Goal: Task Accomplishment & Management: Use online tool/utility

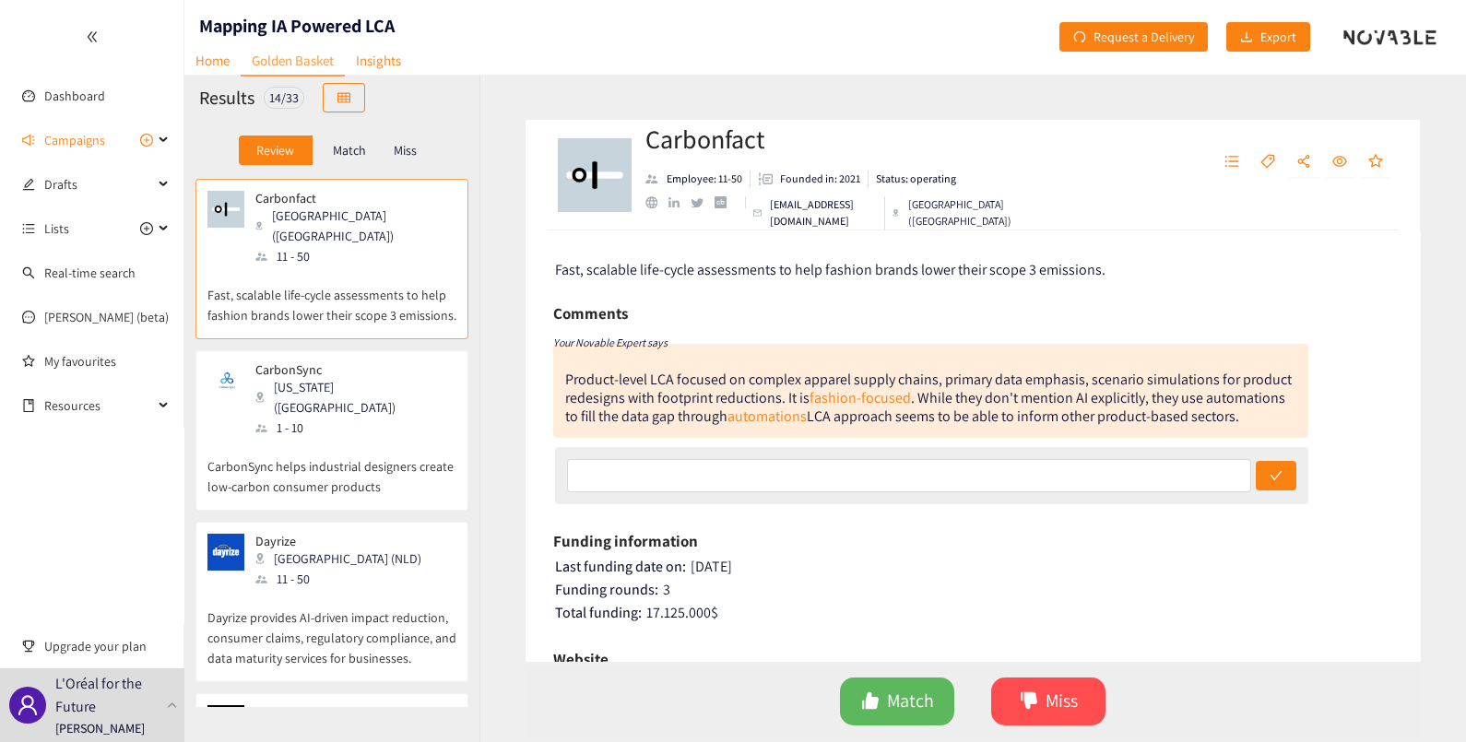
click at [406, 143] on p "Miss" at bounding box center [405, 150] width 23 height 15
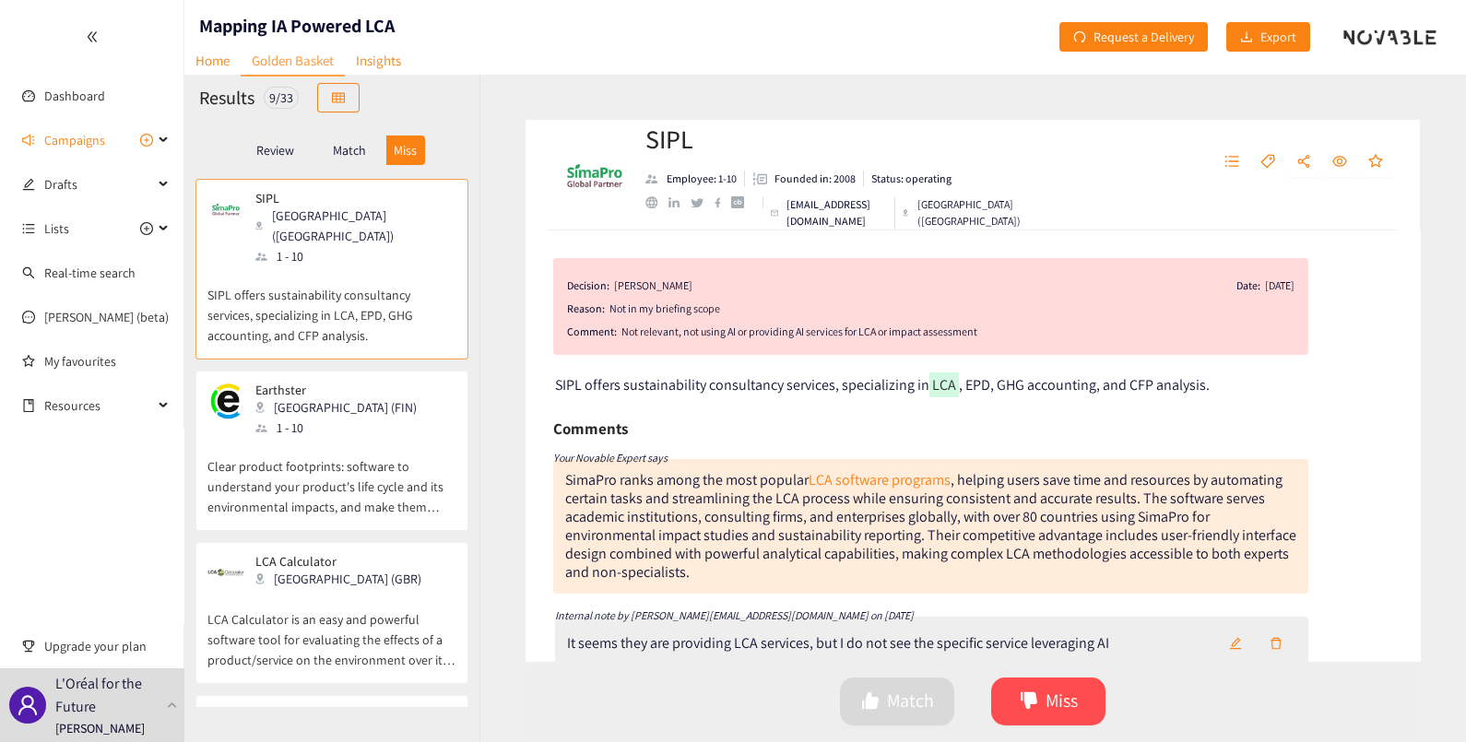
click at [260, 150] on p "Review" at bounding box center [275, 150] width 38 height 15
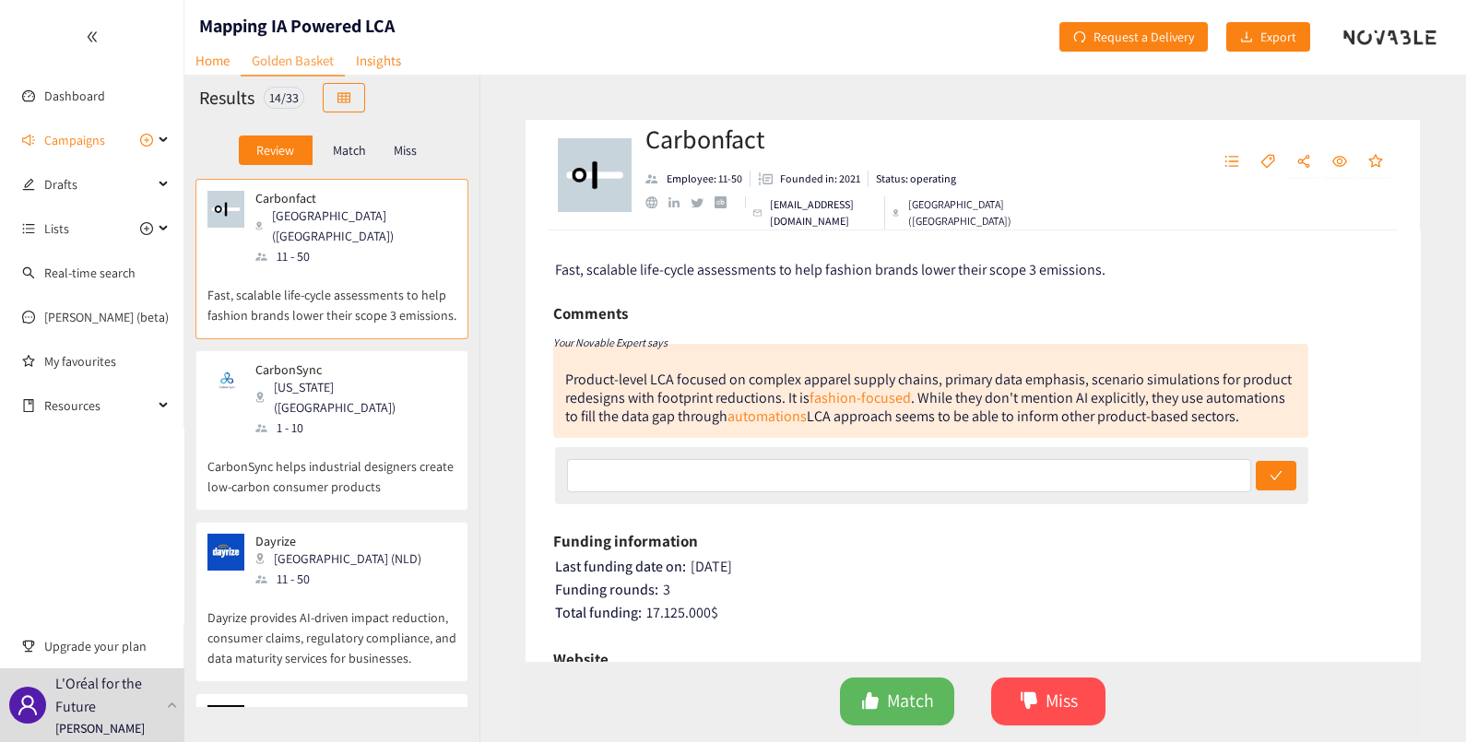
click at [392, 205] on div "Carbonfact Paris (FRA) 11 - 50" at bounding box center [331, 229] width 249 height 76
click at [1051, 694] on span "Miss" at bounding box center [1061, 701] width 32 height 29
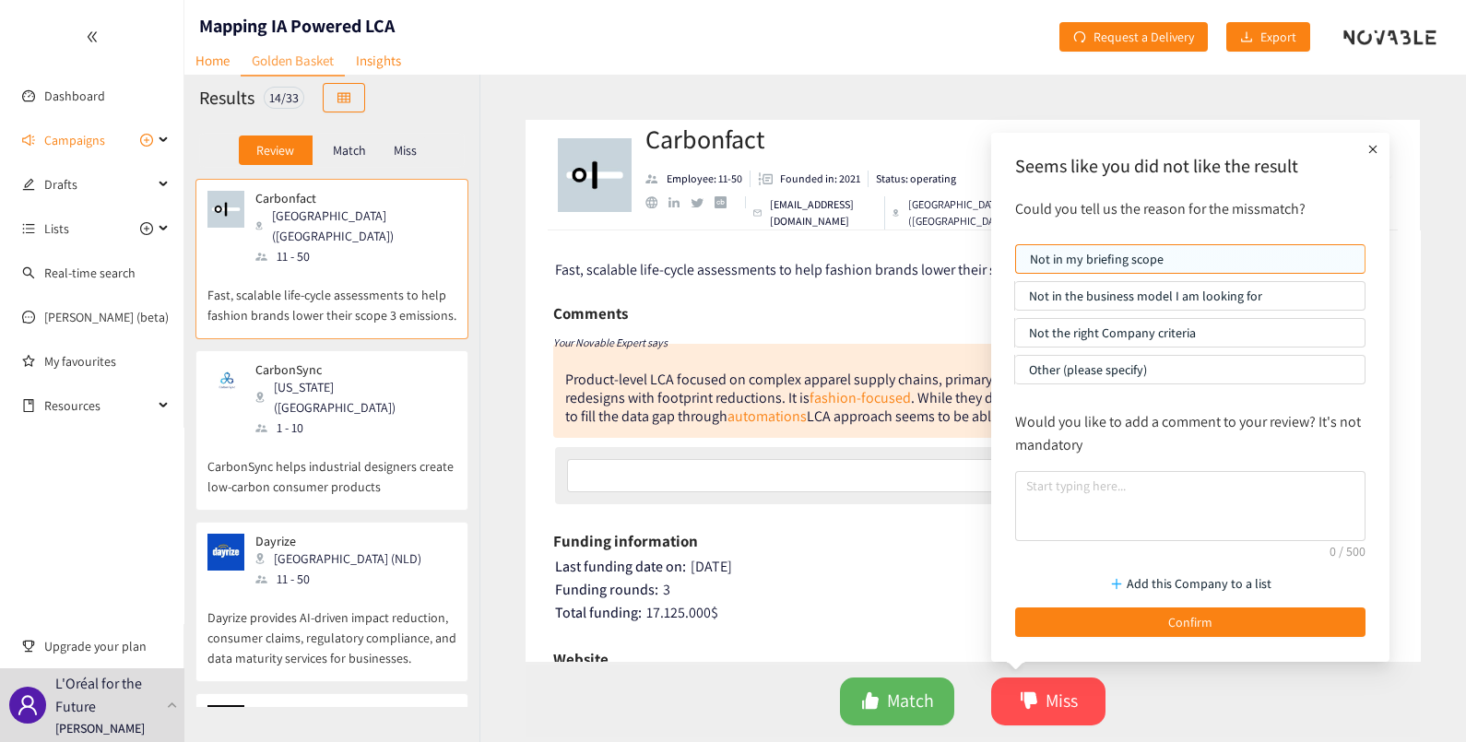
click at [1140, 298] on p "Not in the business model I am looking for" at bounding box center [1190, 296] width 322 height 28
click at [1015, 301] on input "Not in the business model I am looking for" at bounding box center [1015, 301] width 0 height 0
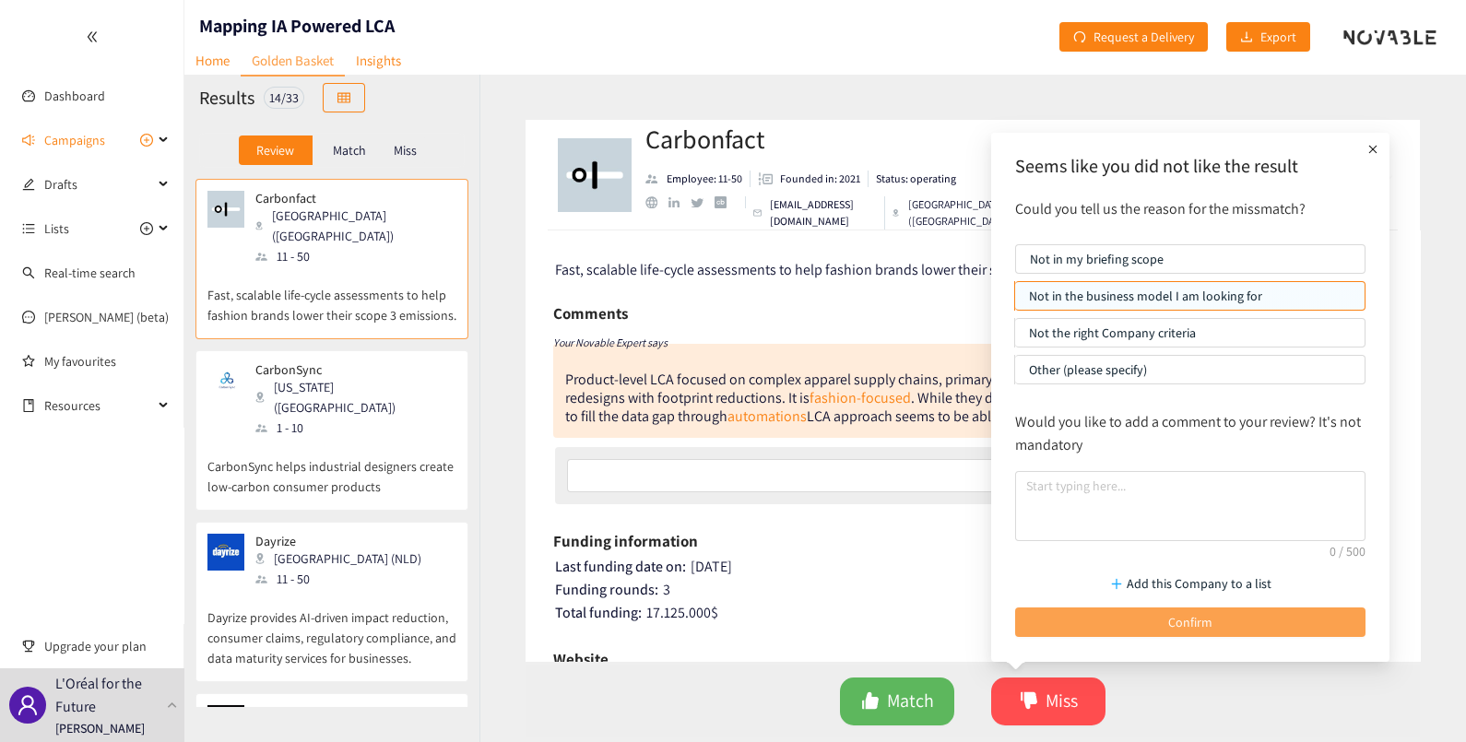
click at [1126, 614] on button "Confirm" at bounding box center [1190, 623] width 350 height 30
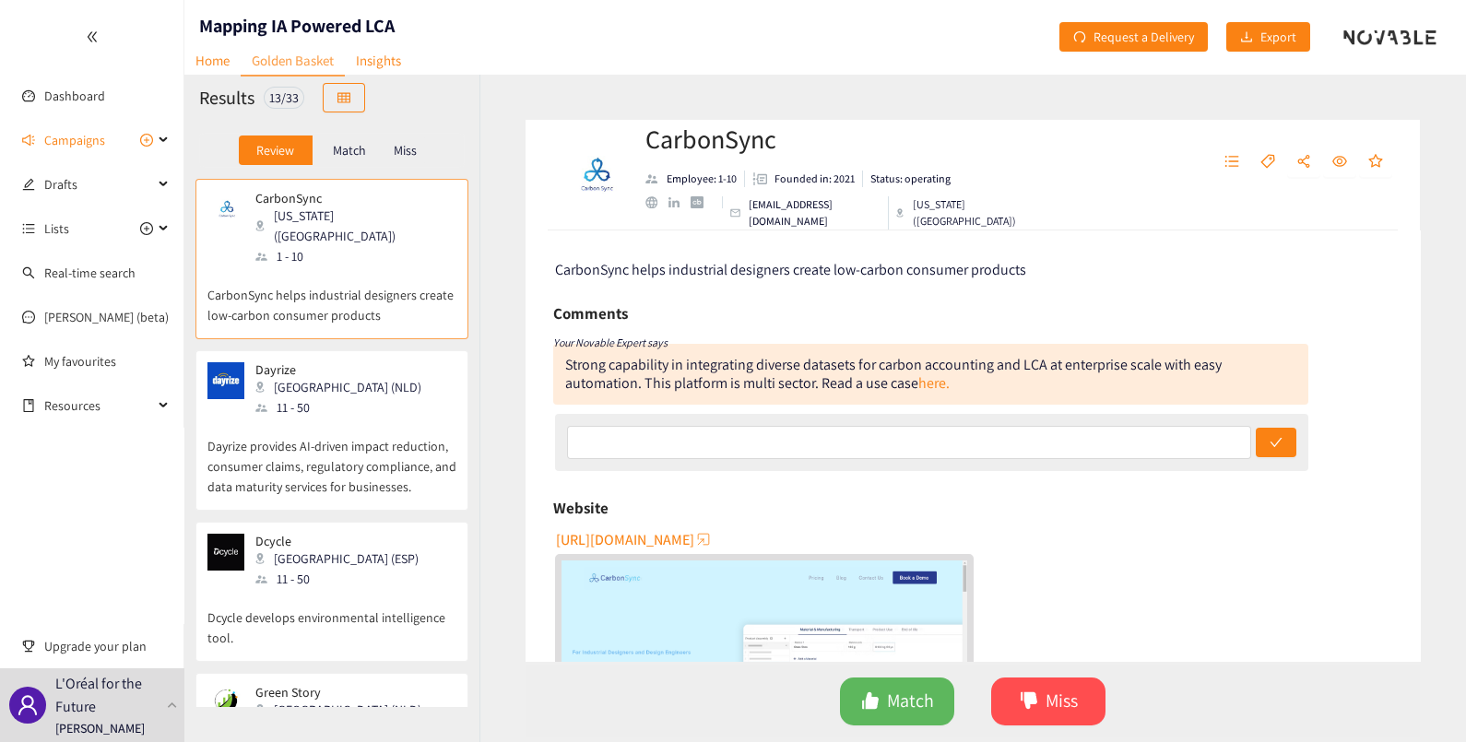
click at [332, 397] on div "11 - 50" at bounding box center [343, 407] width 177 height 20
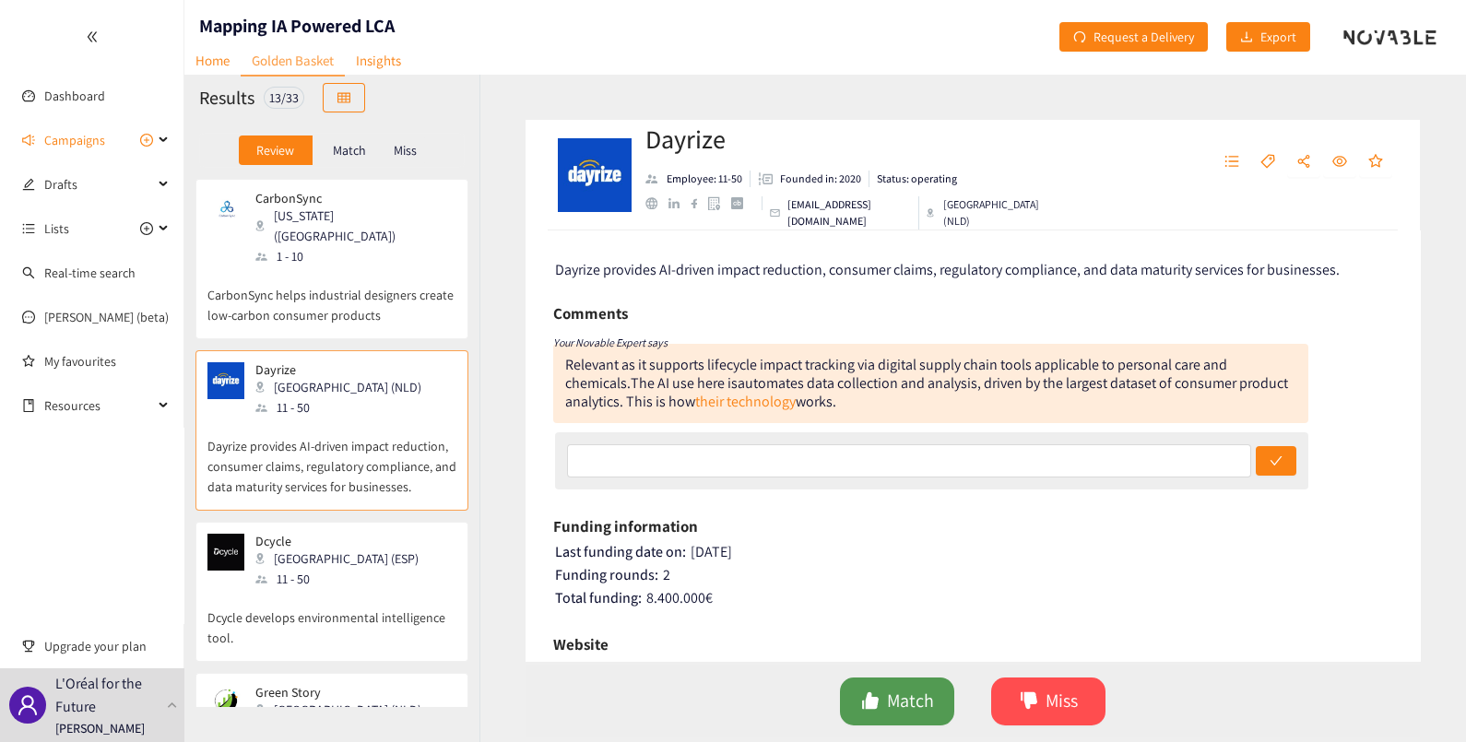
click at [883, 687] on button "Match" at bounding box center [897, 702] width 114 height 48
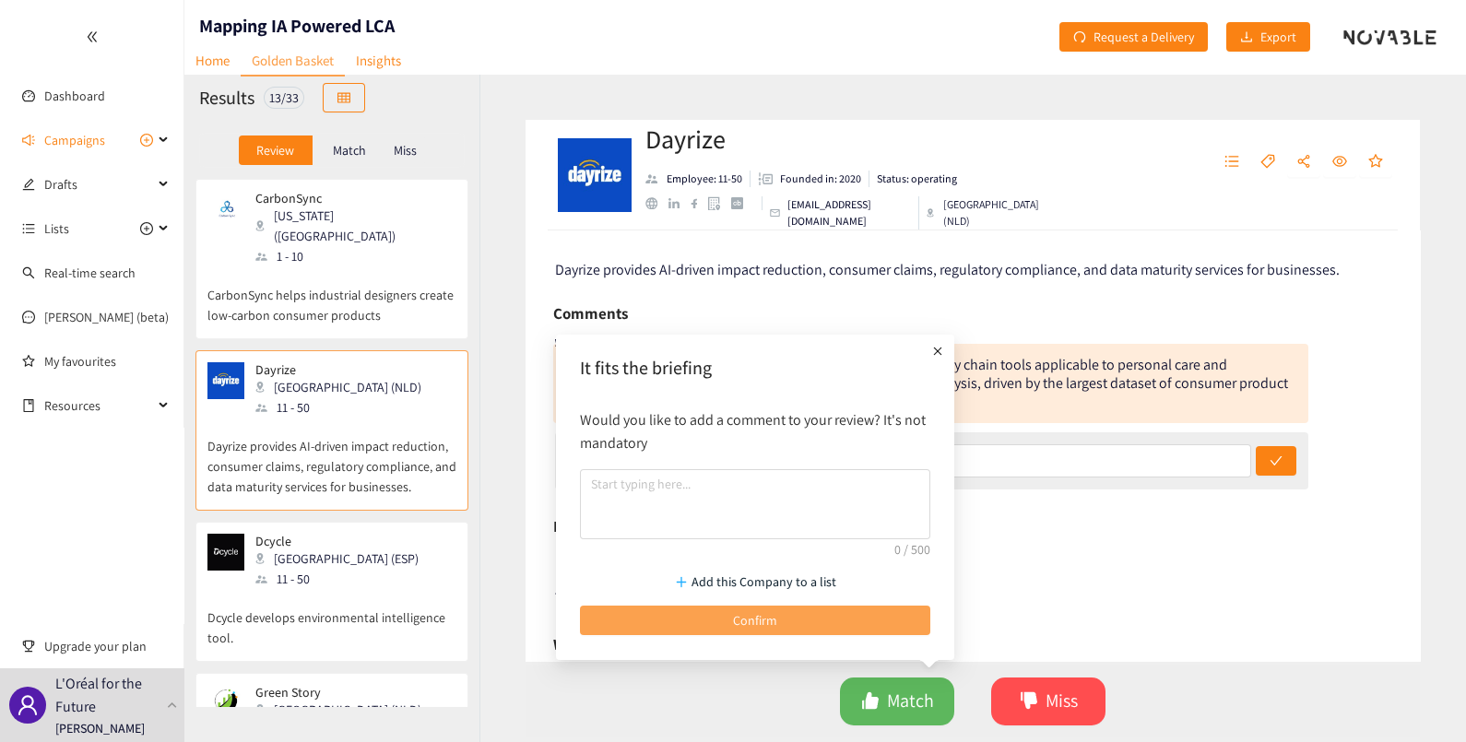
click at [788, 622] on button "Confirm" at bounding box center [755, 621] width 350 height 30
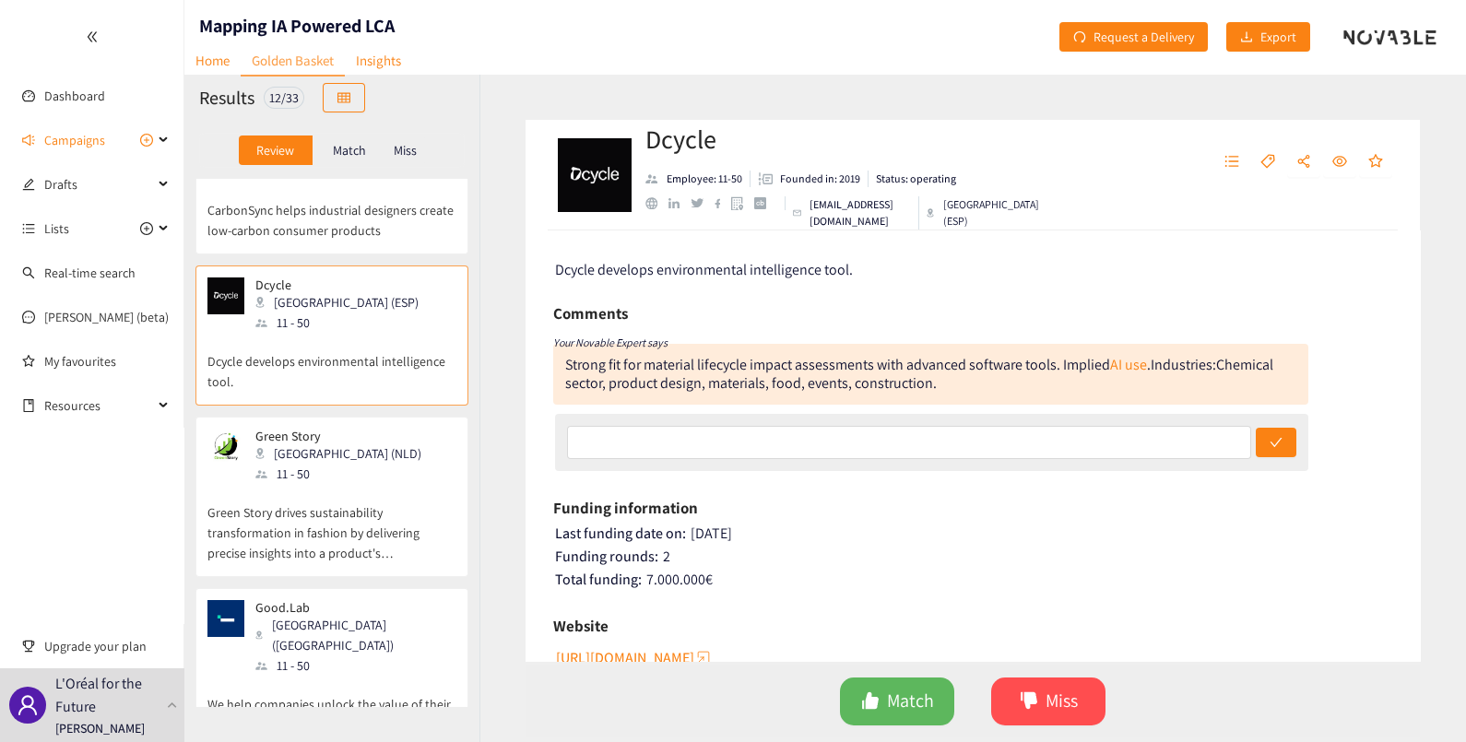
scroll to position [114, 0]
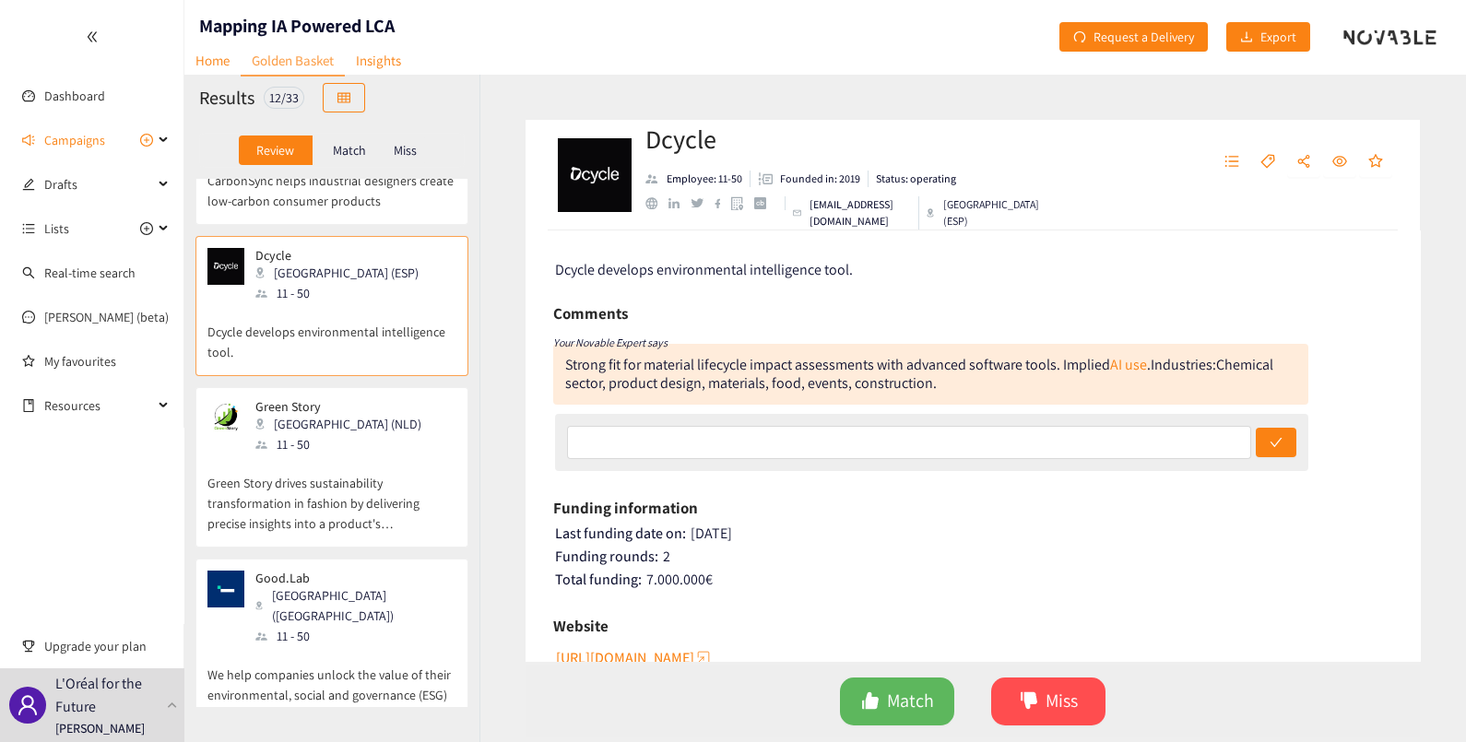
click at [363, 420] on div "Green Story [GEOGRAPHIC_DATA] (NLD) 11 - 50" at bounding box center [331, 426] width 249 height 55
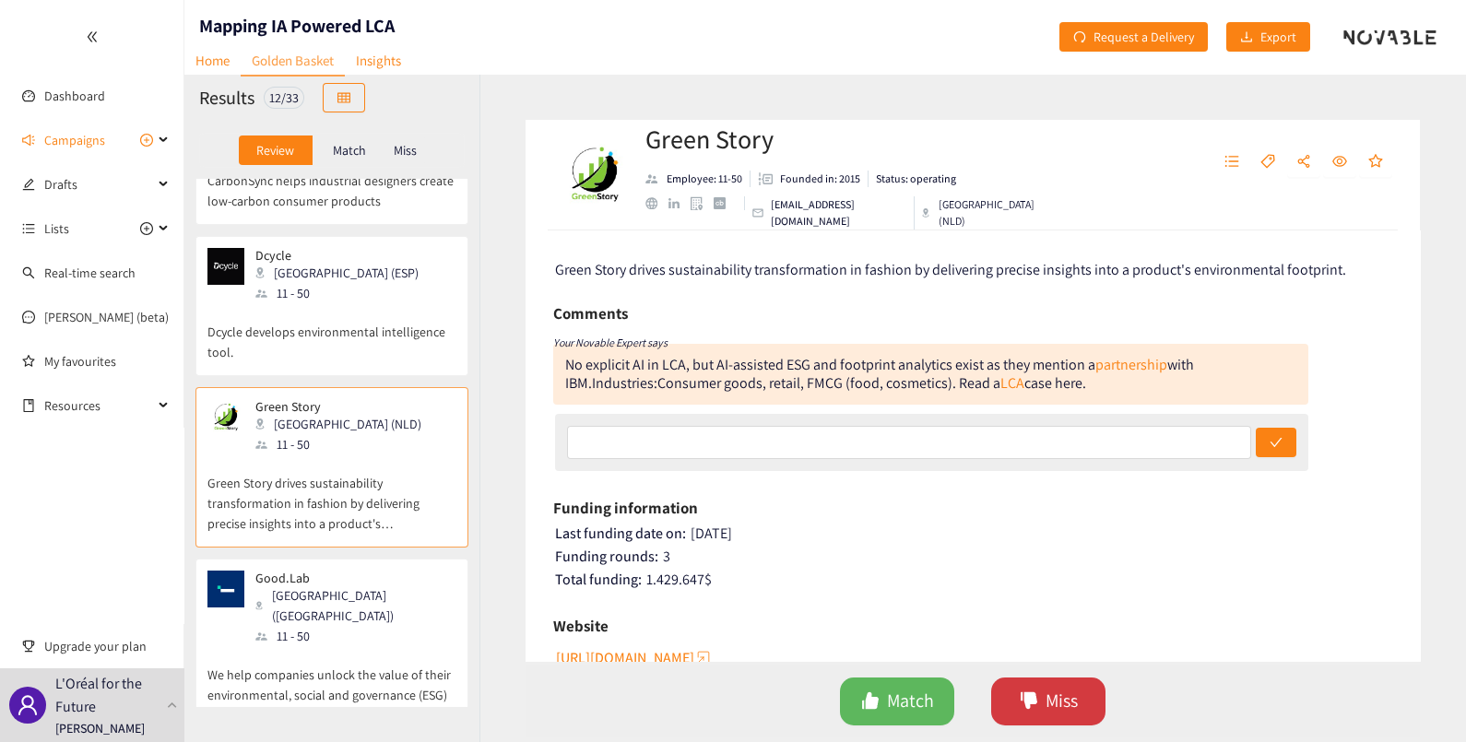
click at [1045, 701] on span "Miss" at bounding box center [1061, 701] width 32 height 29
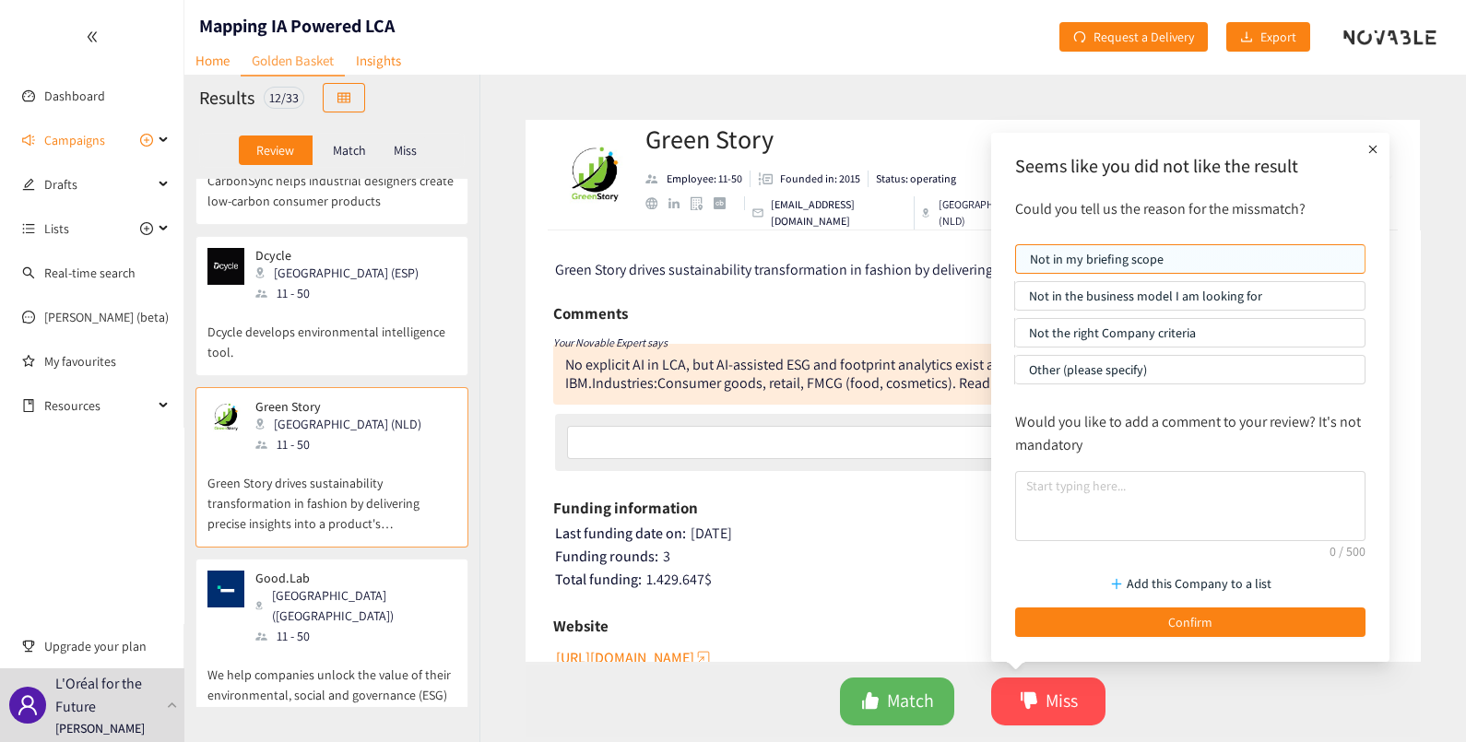
click at [1069, 332] on p "Not the right Company criteria" at bounding box center [1190, 333] width 322 height 28
click at [1015, 337] on input "Not the right Company criteria" at bounding box center [1015, 337] width 0 height 0
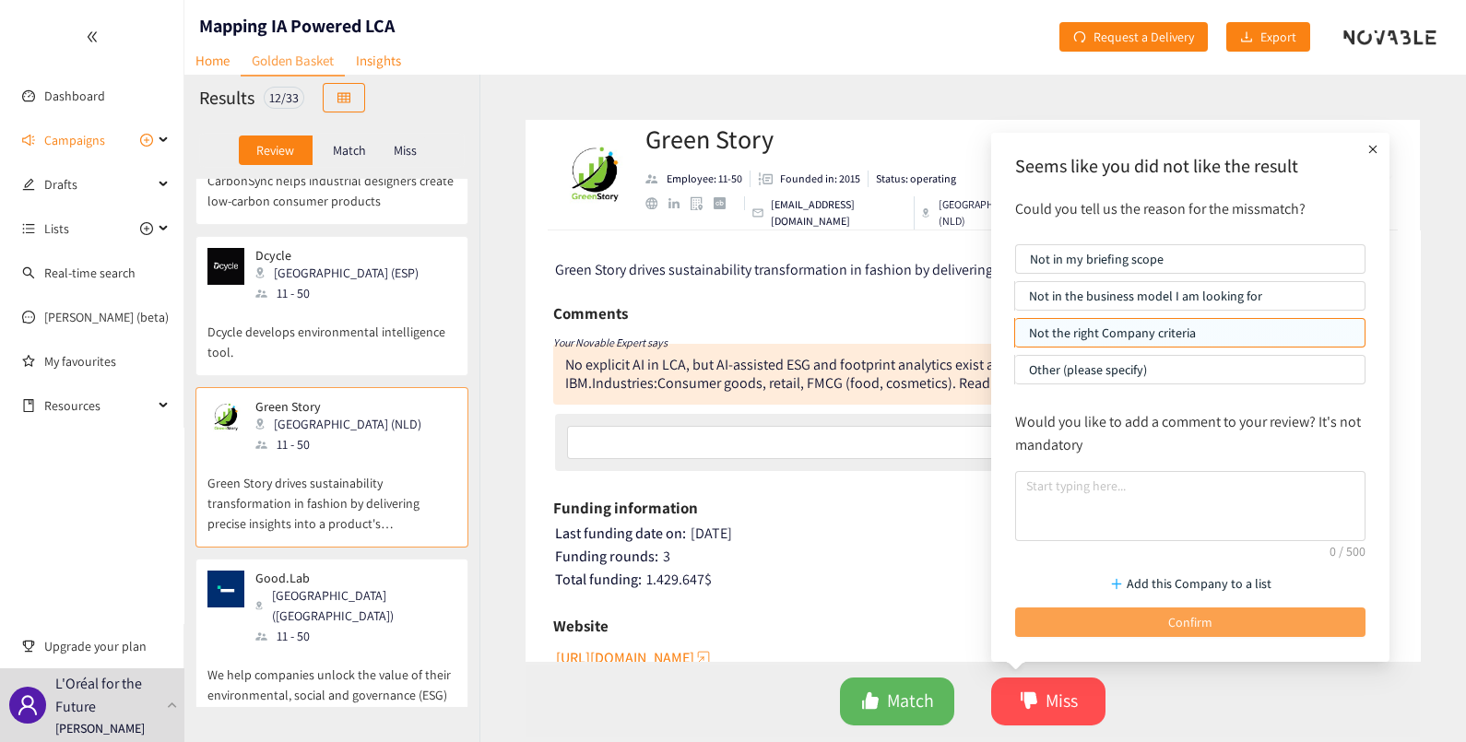
click at [1277, 618] on button "Confirm" at bounding box center [1190, 623] width 350 height 30
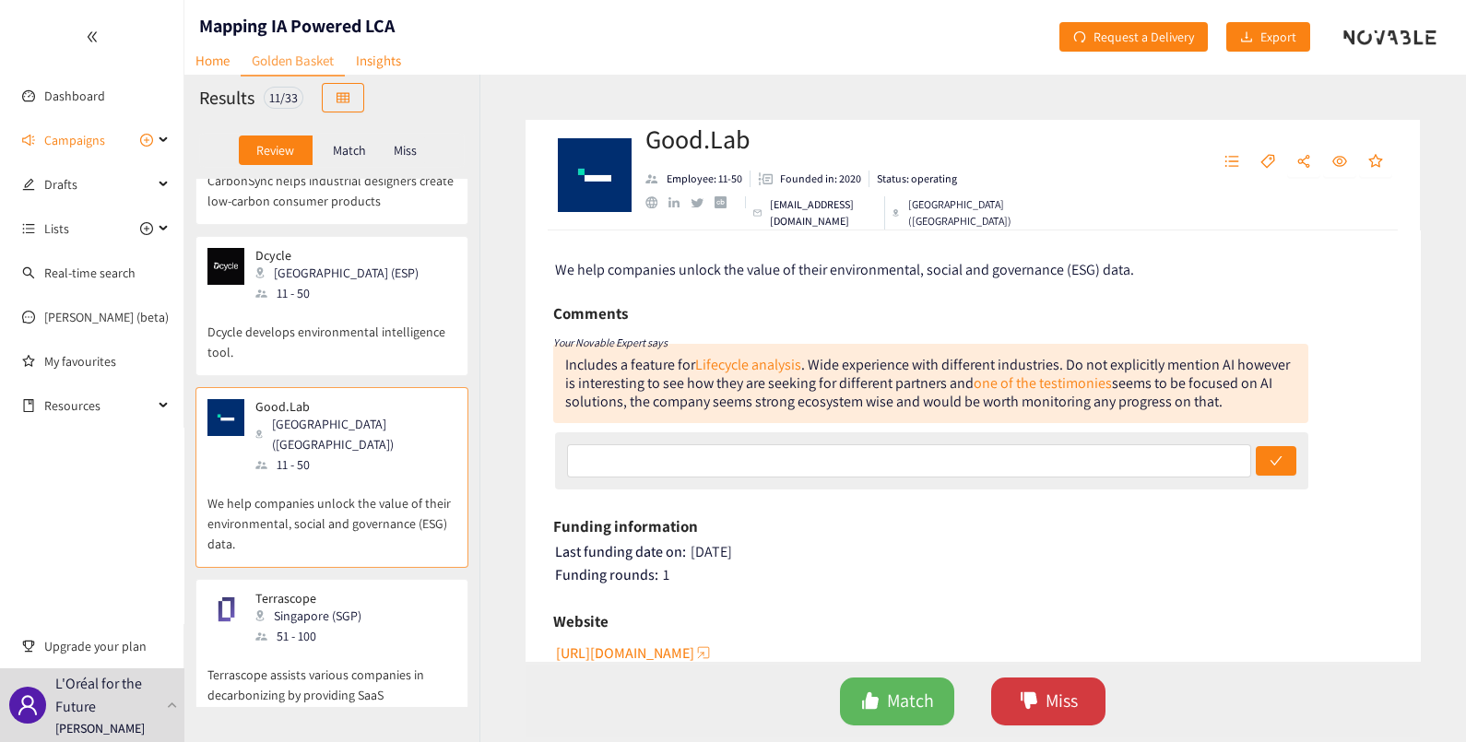
click at [1031, 695] on icon "dislike" at bounding box center [1029, 700] width 17 height 17
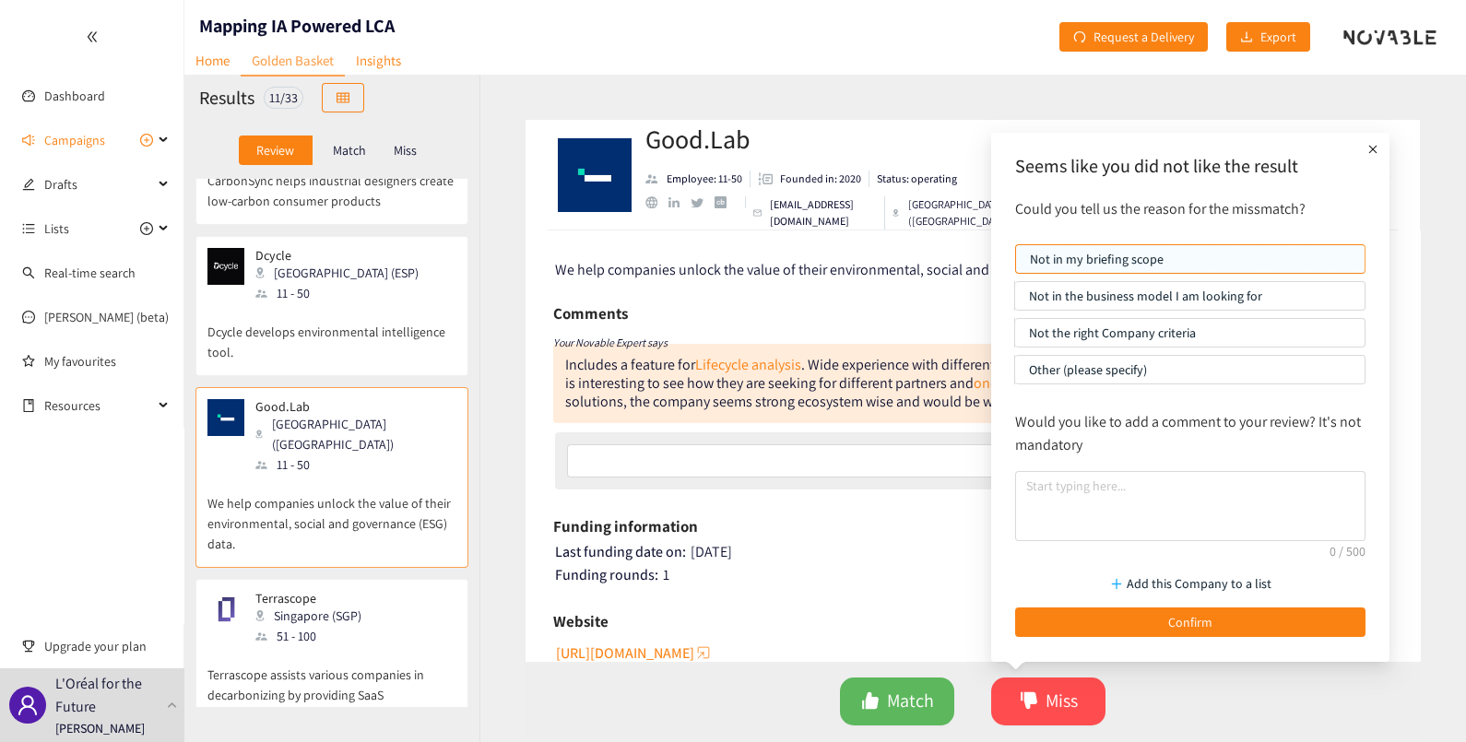
click at [1055, 328] on p "Not the right Company criteria" at bounding box center [1190, 333] width 322 height 28
click at [1015, 337] on input "Not the right Company criteria" at bounding box center [1015, 337] width 0 height 0
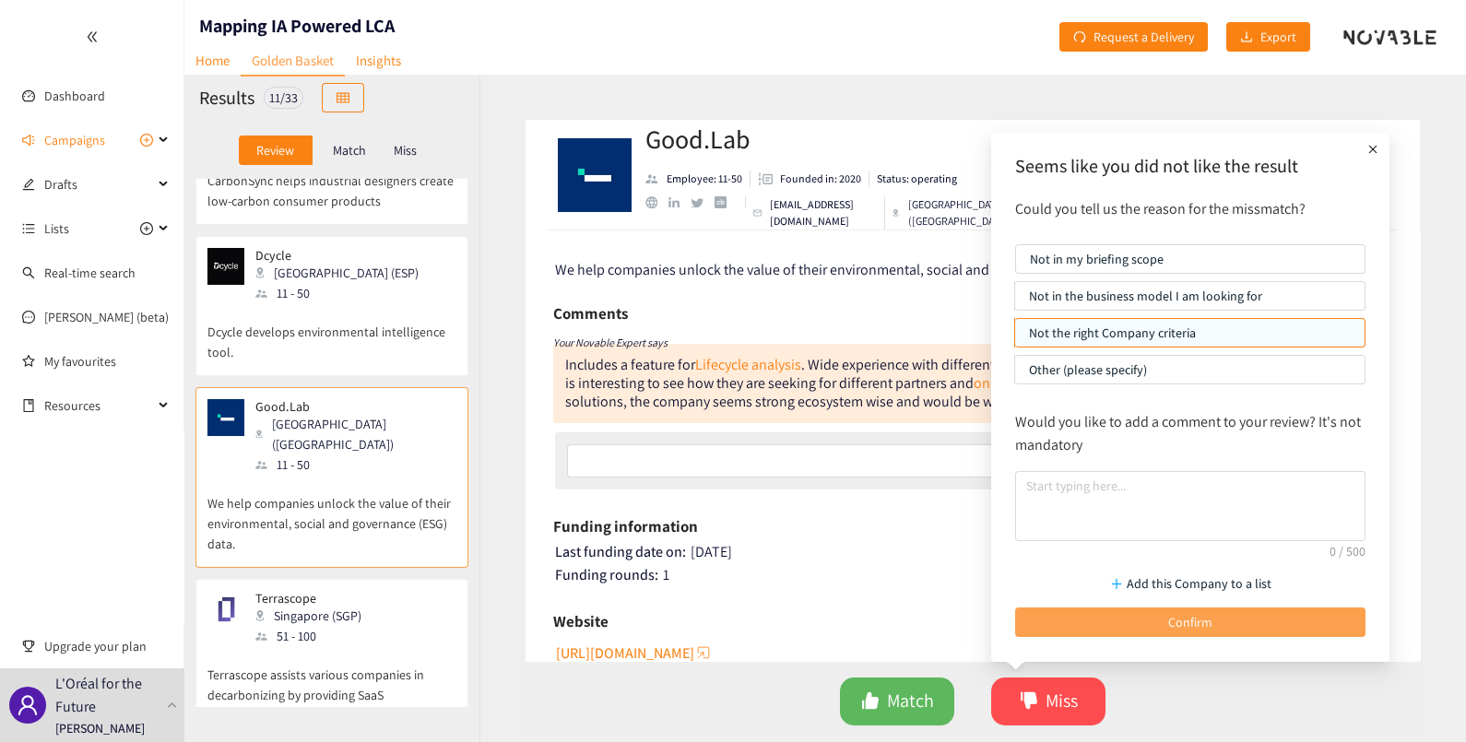
click at [1212, 617] on button "Confirm" at bounding box center [1190, 623] width 350 height 30
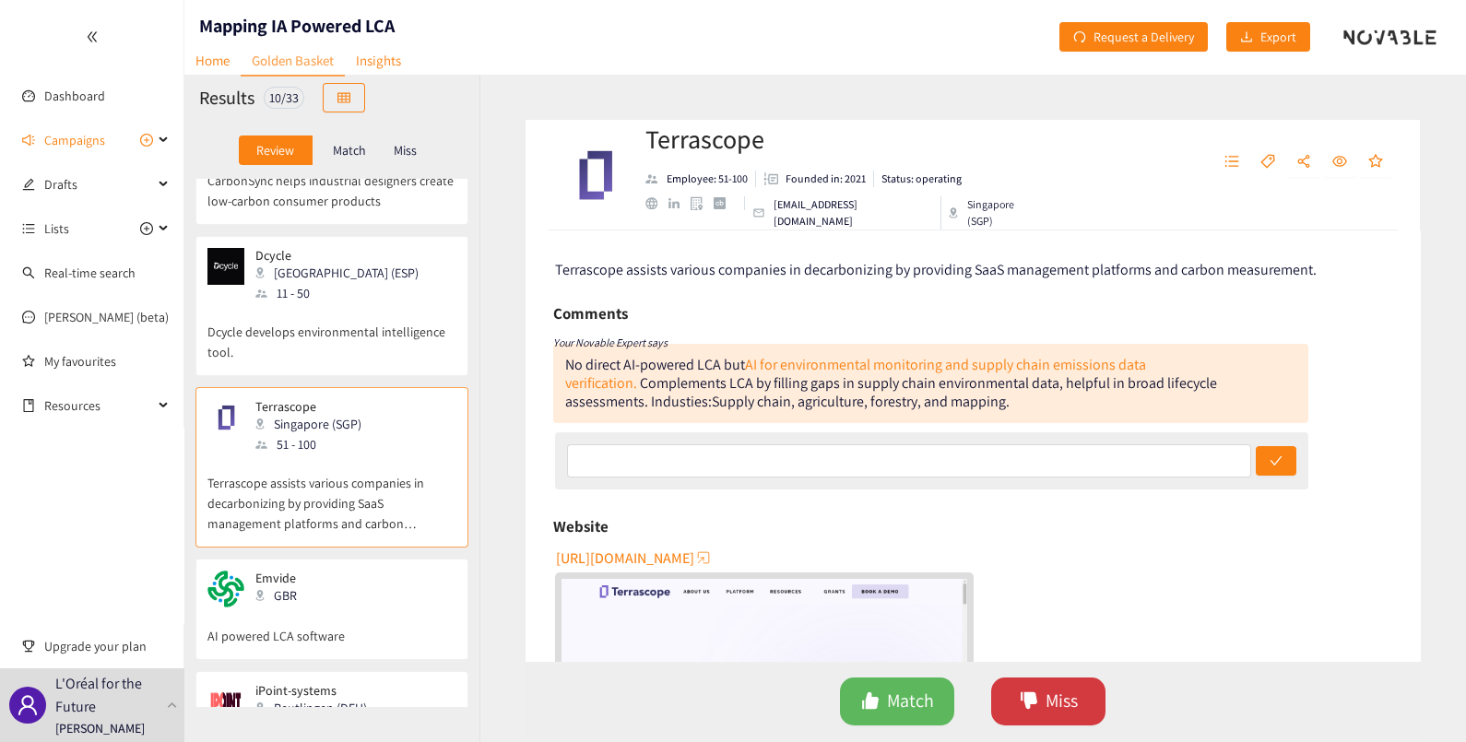
click at [1073, 698] on span "Miss" at bounding box center [1061, 701] width 32 height 29
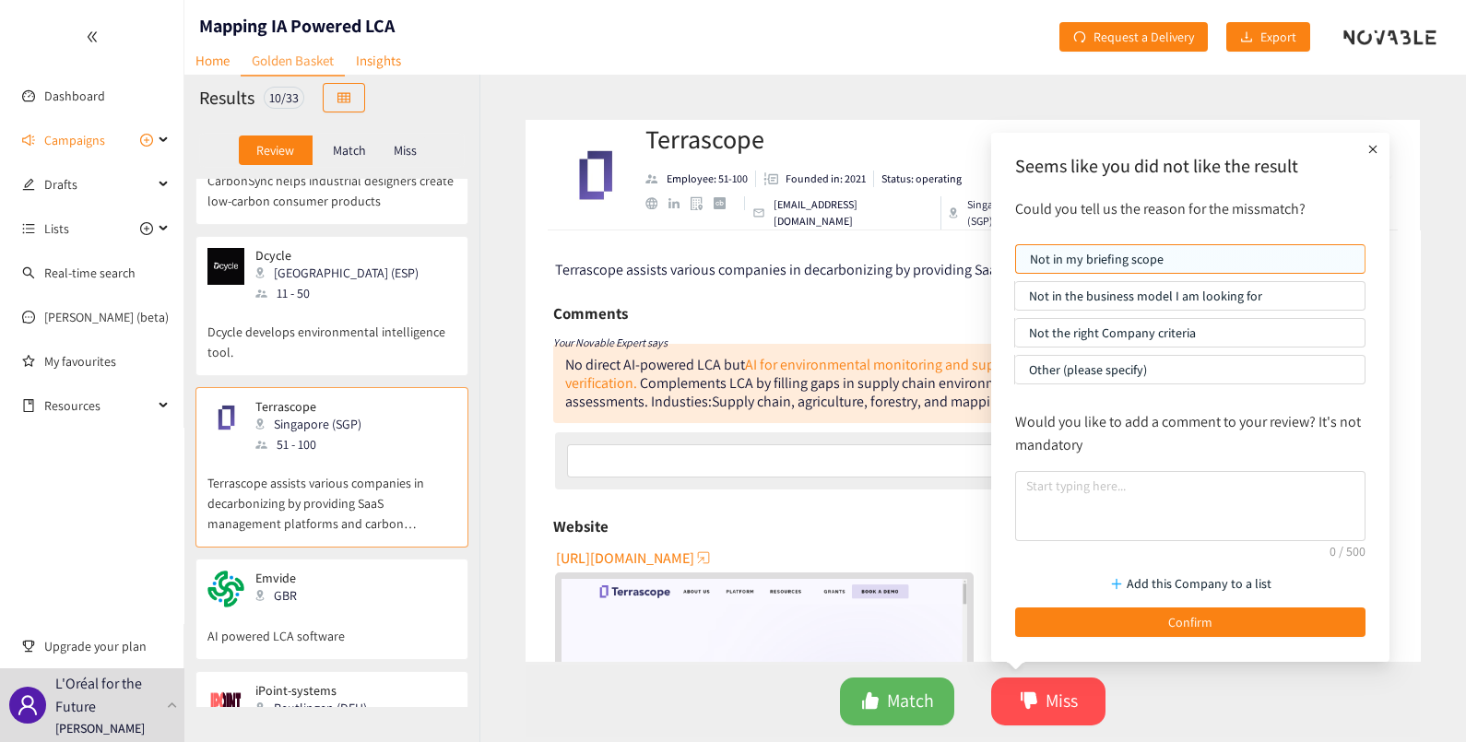
click at [1092, 300] on p "Not in the business model I am looking for" at bounding box center [1190, 296] width 322 height 28
click at [1015, 301] on input "Not in the business model I am looking for" at bounding box center [1015, 301] width 0 height 0
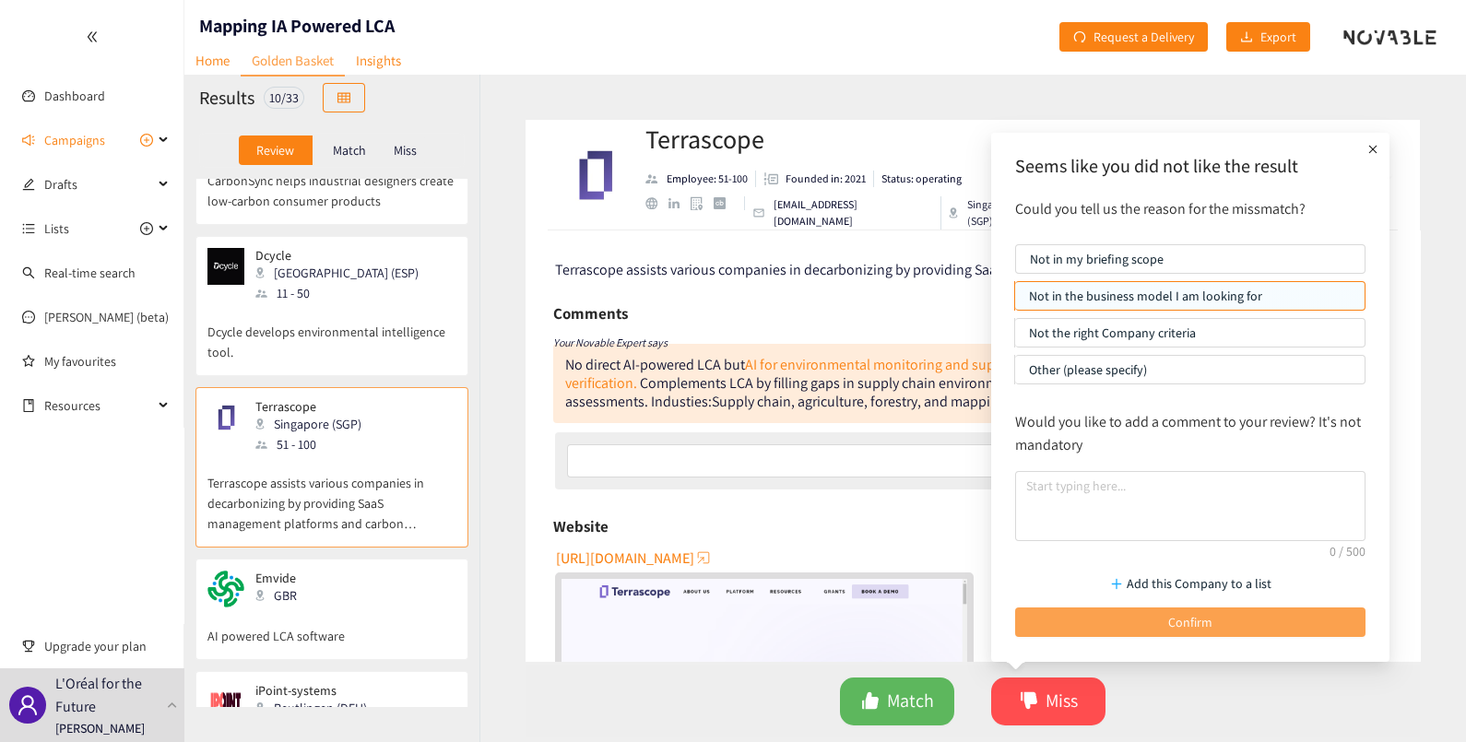
click at [1165, 612] on button "Confirm" at bounding box center [1190, 623] width 350 height 30
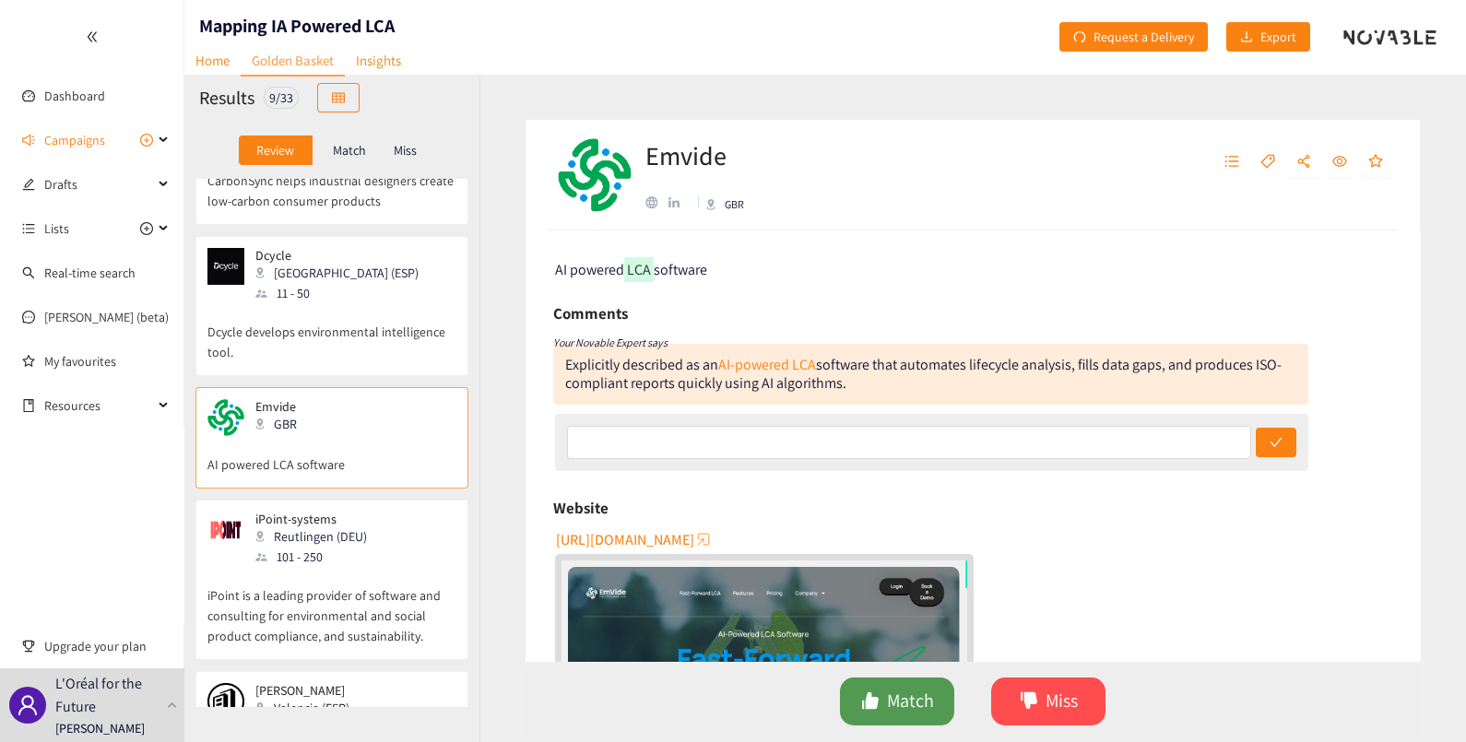
click at [916, 698] on span "Match" at bounding box center [910, 701] width 47 height 29
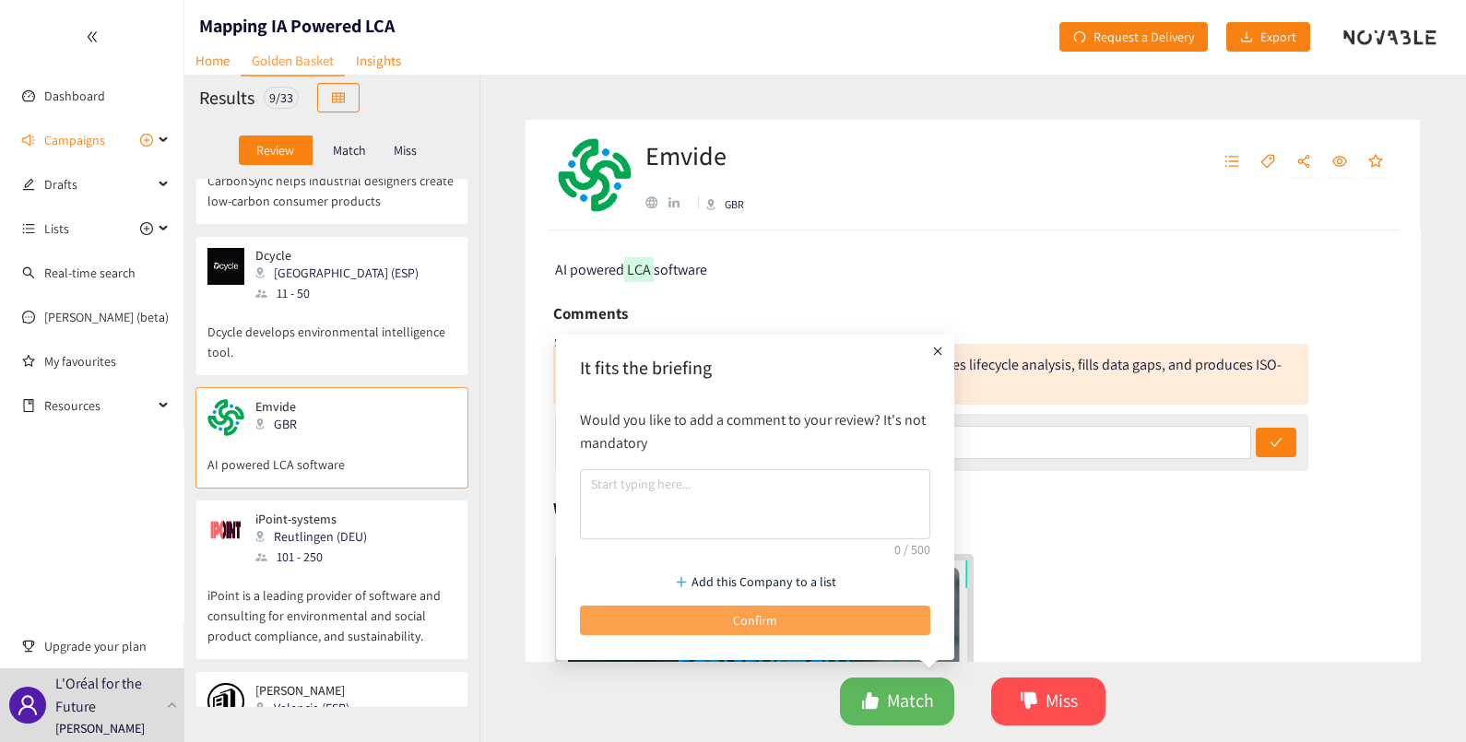
click at [809, 619] on button "Confirm" at bounding box center [755, 621] width 350 height 30
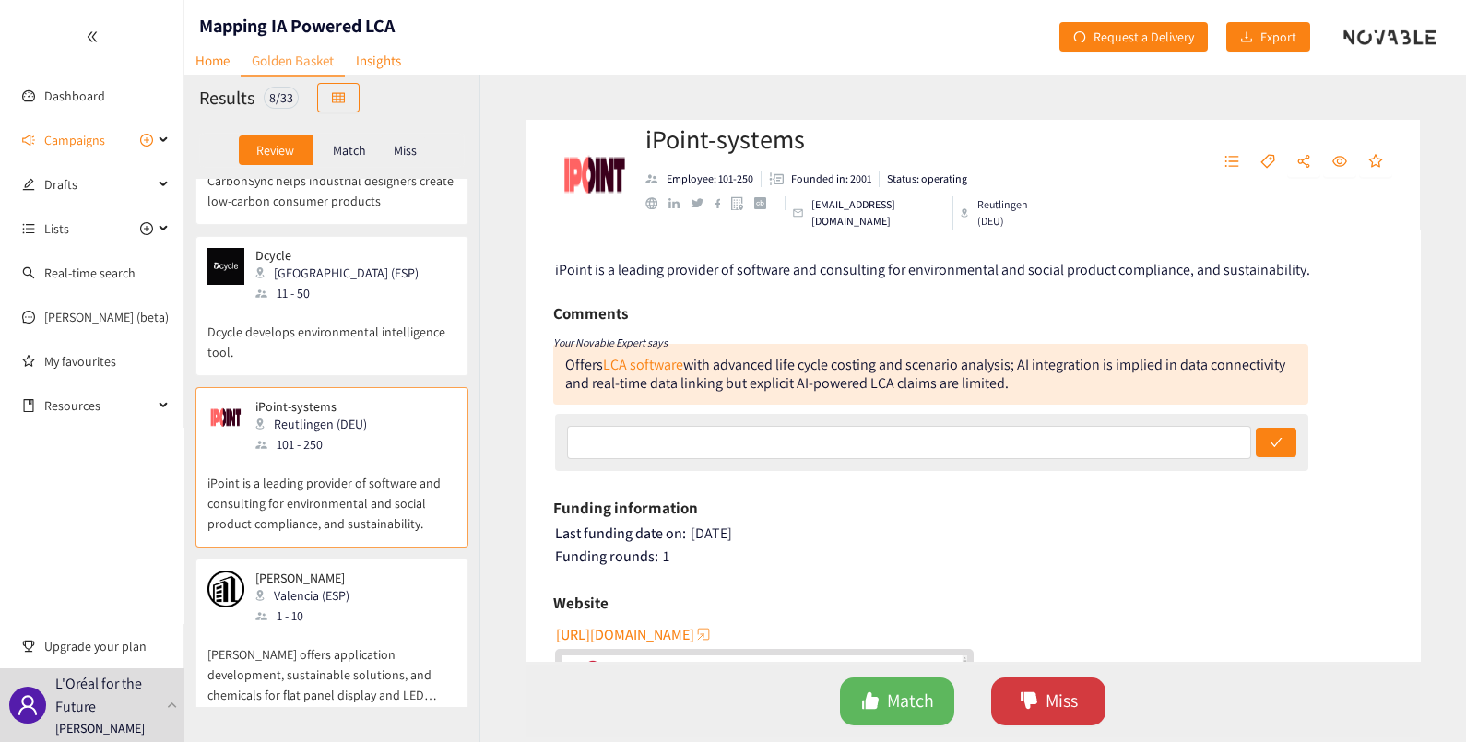
click at [1060, 709] on span "Miss" at bounding box center [1061, 701] width 32 height 29
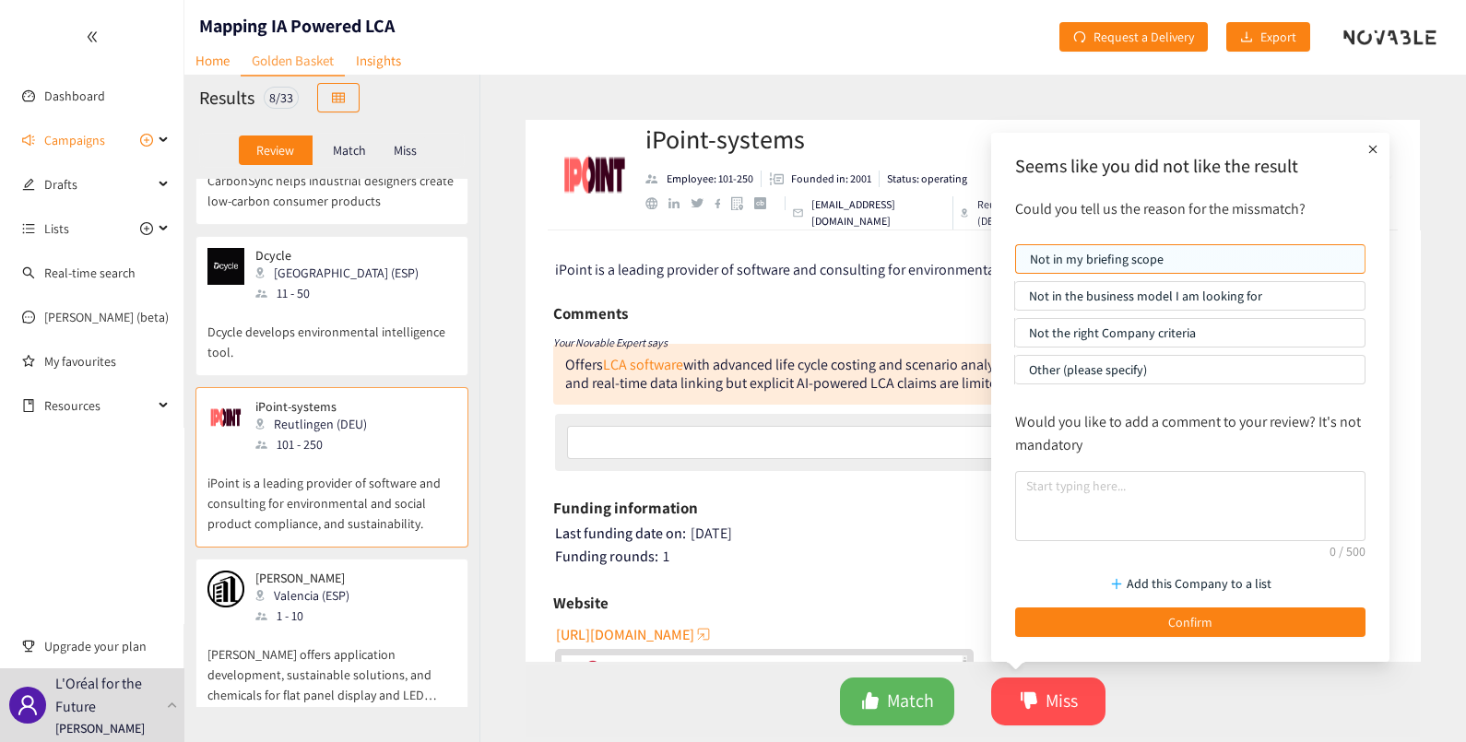
click at [1123, 288] on p "Not in the business model I am looking for" at bounding box center [1190, 296] width 322 height 28
click at [1015, 301] on input "Not in the business model I am looking for" at bounding box center [1015, 301] width 0 height 0
click at [1069, 319] on p "Not the right Company criteria" at bounding box center [1190, 333] width 322 height 28
click at [1015, 337] on input "Not the right Company criteria" at bounding box center [1015, 337] width 0 height 0
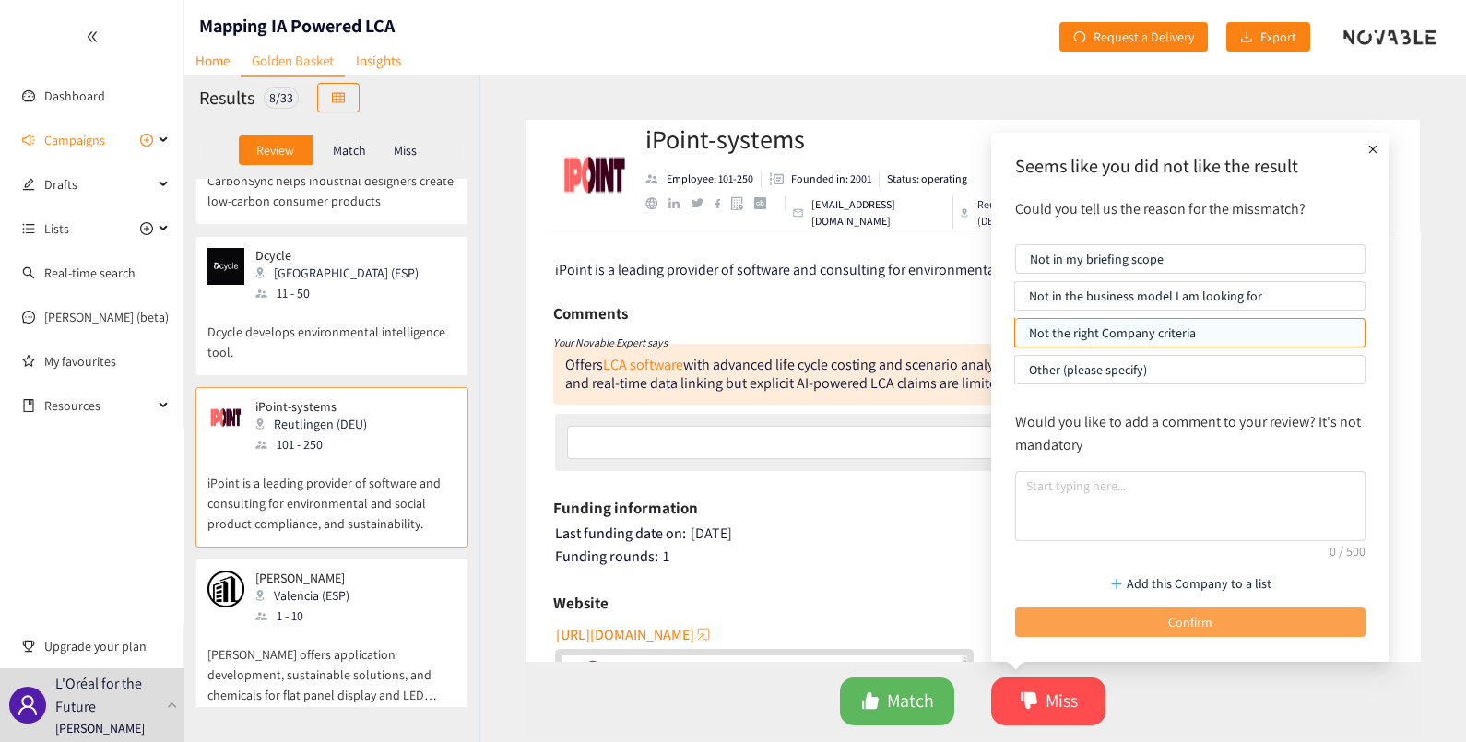
click at [1220, 620] on button "Confirm" at bounding box center [1190, 623] width 350 height 30
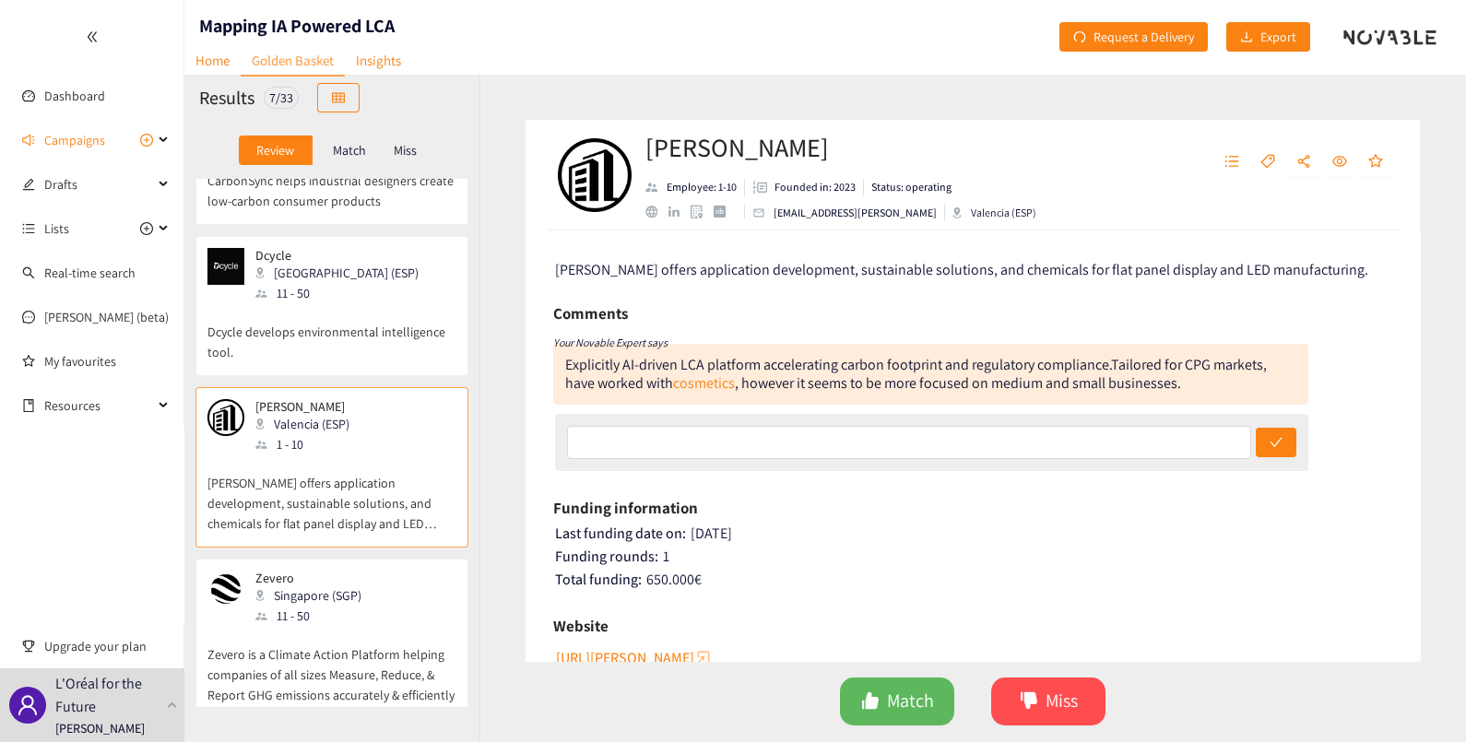
click at [327, 571] on p "Zevero" at bounding box center [308, 578] width 106 height 15
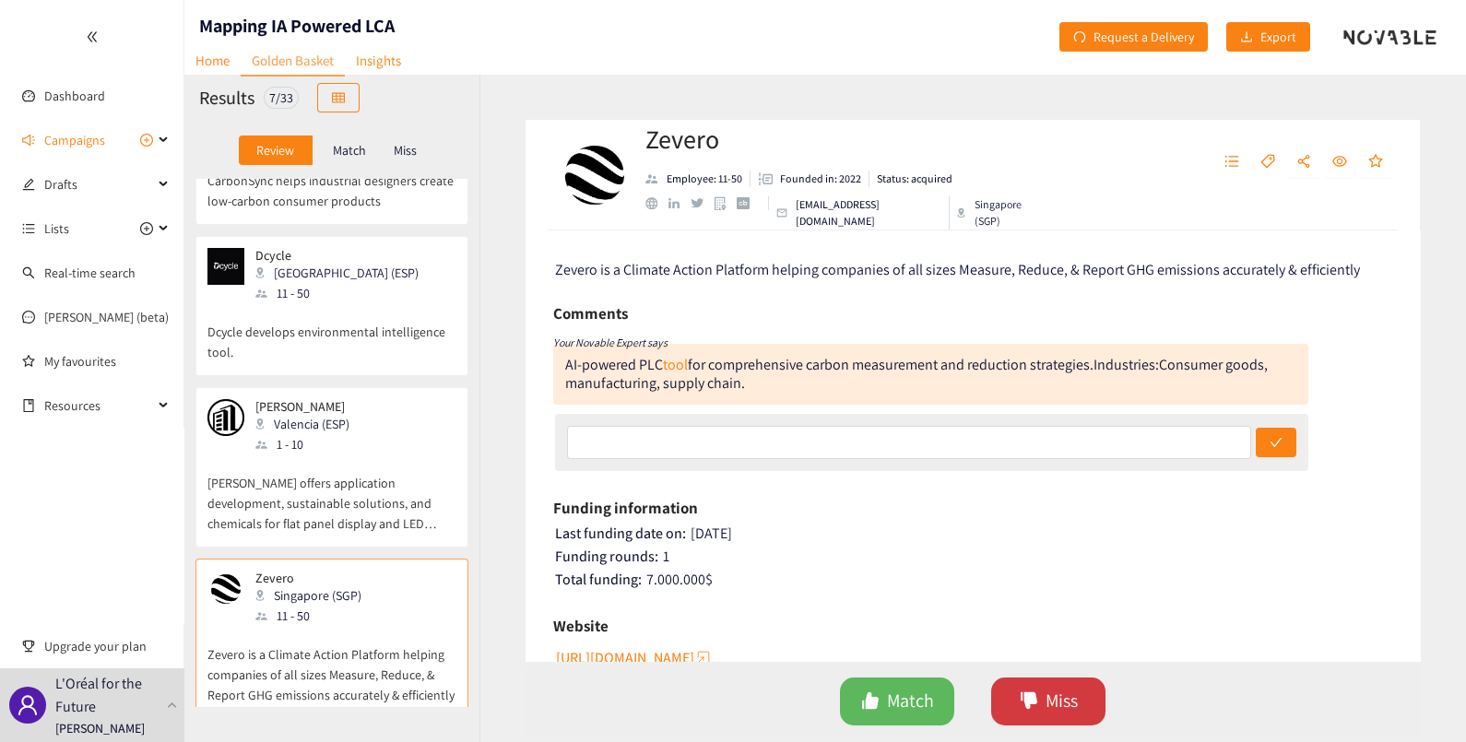
click at [1069, 698] on span "Miss" at bounding box center [1061, 701] width 32 height 29
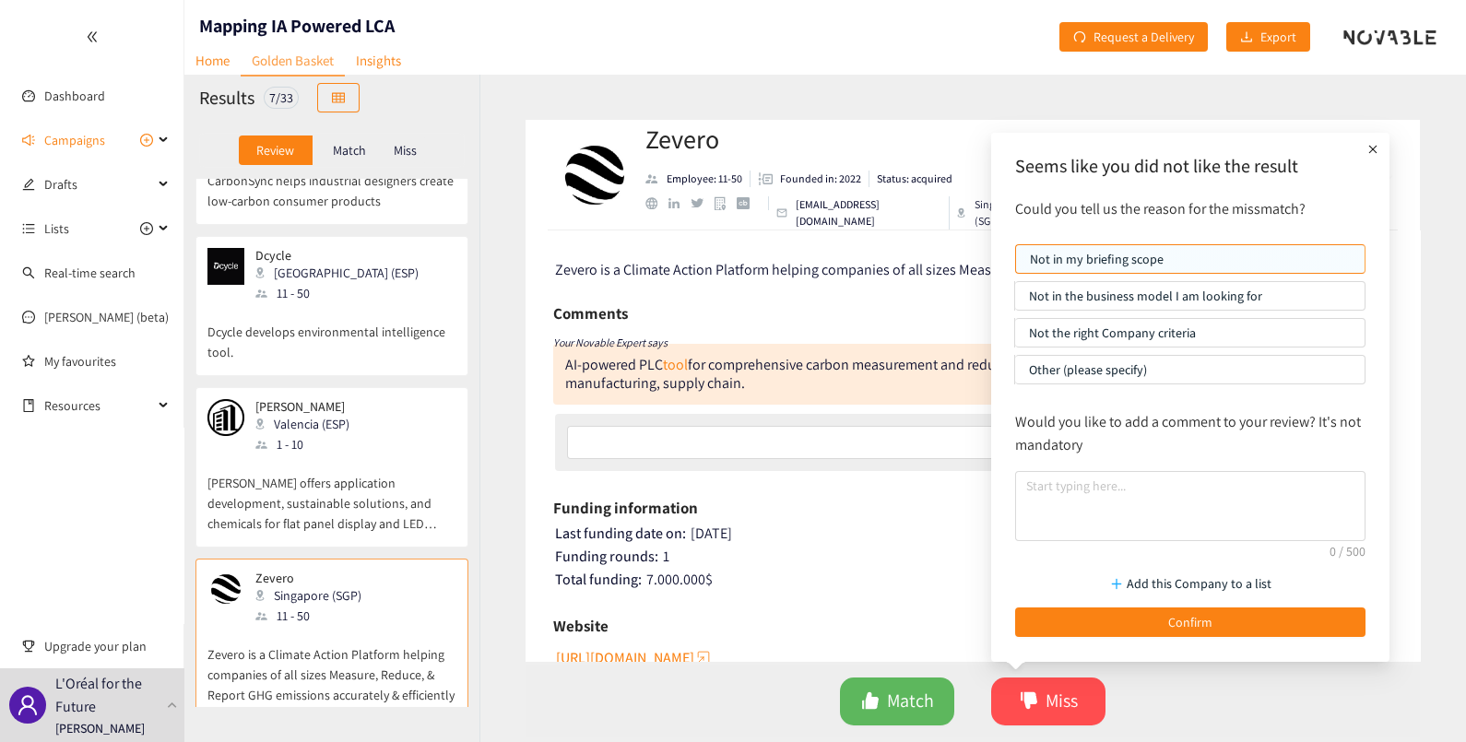
click at [1089, 288] on p "Not in the business model I am looking for" at bounding box center [1190, 296] width 322 height 28
click at [1015, 301] on input "Not in the business model I am looking for" at bounding box center [1015, 301] width 0 height 0
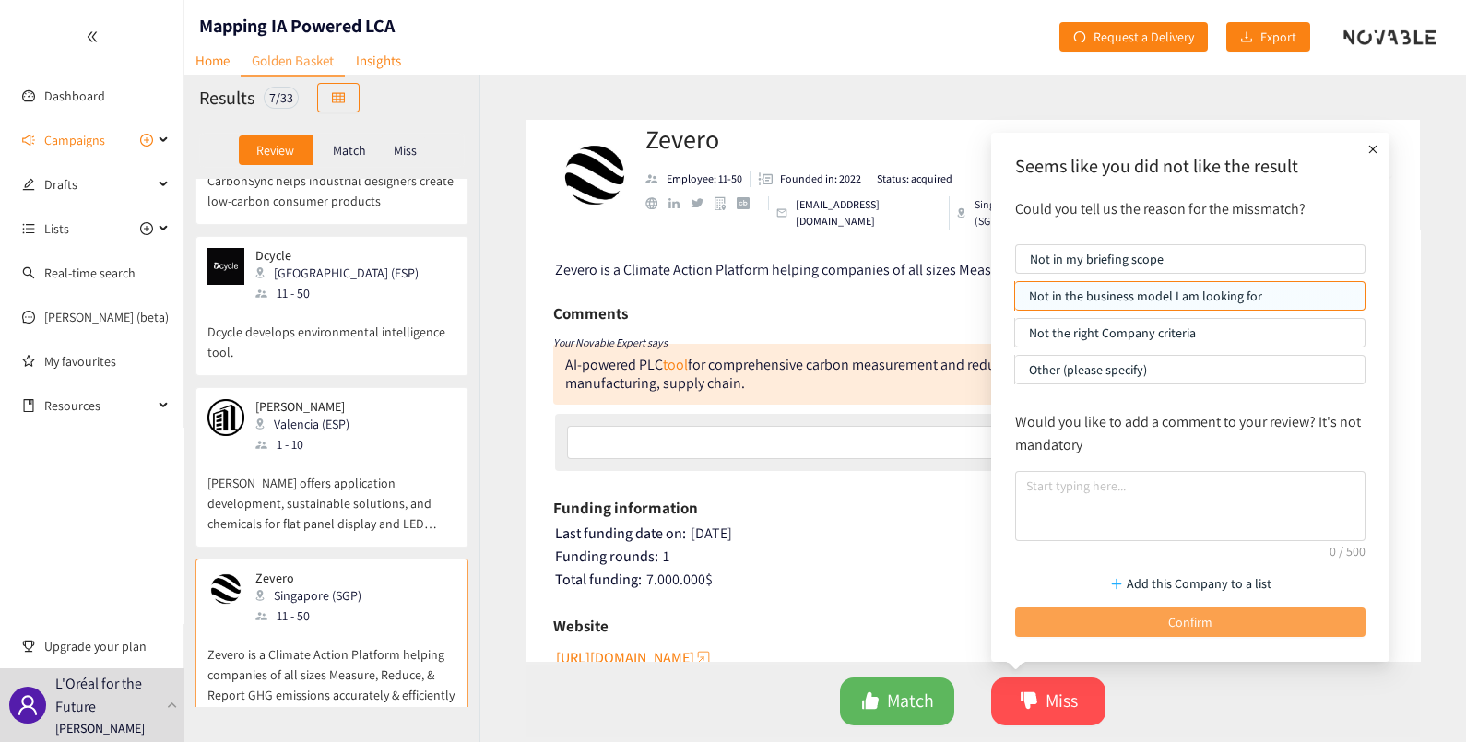
click at [1195, 616] on span "Confirm" at bounding box center [1190, 622] width 44 height 20
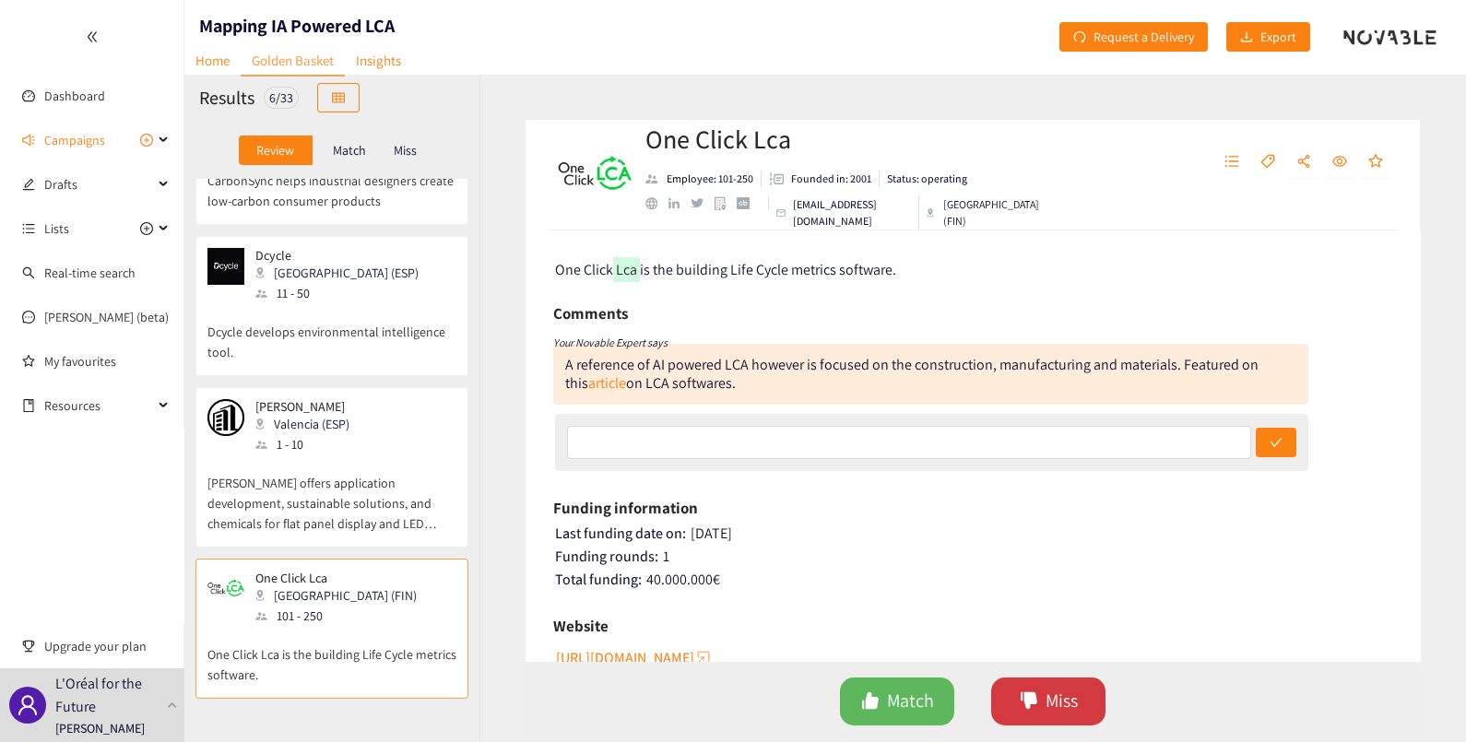
click at [1052, 702] on span "Miss" at bounding box center [1061, 701] width 32 height 29
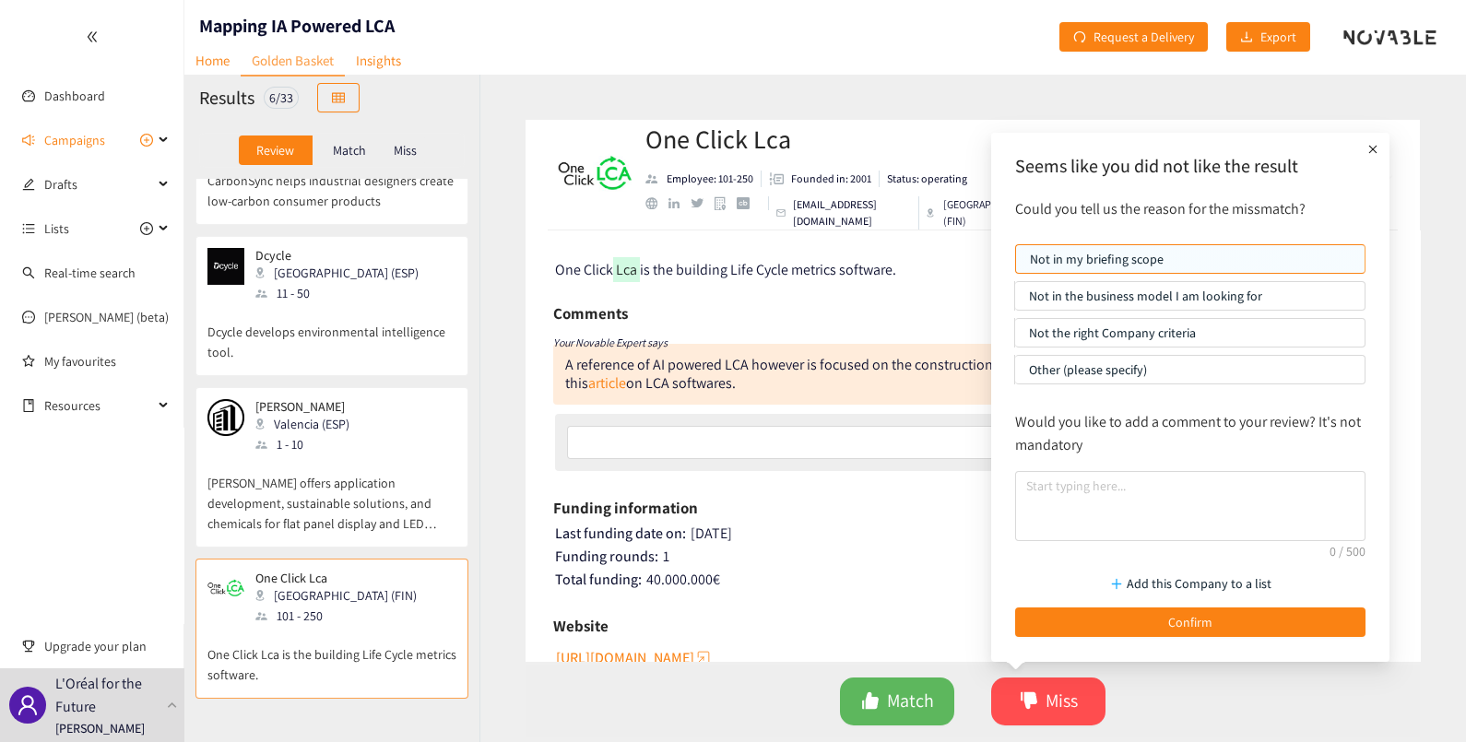
click at [1104, 290] on p "Not in the business model I am looking for" at bounding box center [1190, 296] width 322 height 28
click at [1015, 301] on input "Not in the business model I am looking for" at bounding box center [1015, 301] width 0 height 0
click at [1138, 330] on p "Not the right Company criteria" at bounding box center [1190, 333] width 322 height 28
click at [1015, 337] on input "Not the right Company criteria" at bounding box center [1015, 337] width 0 height 0
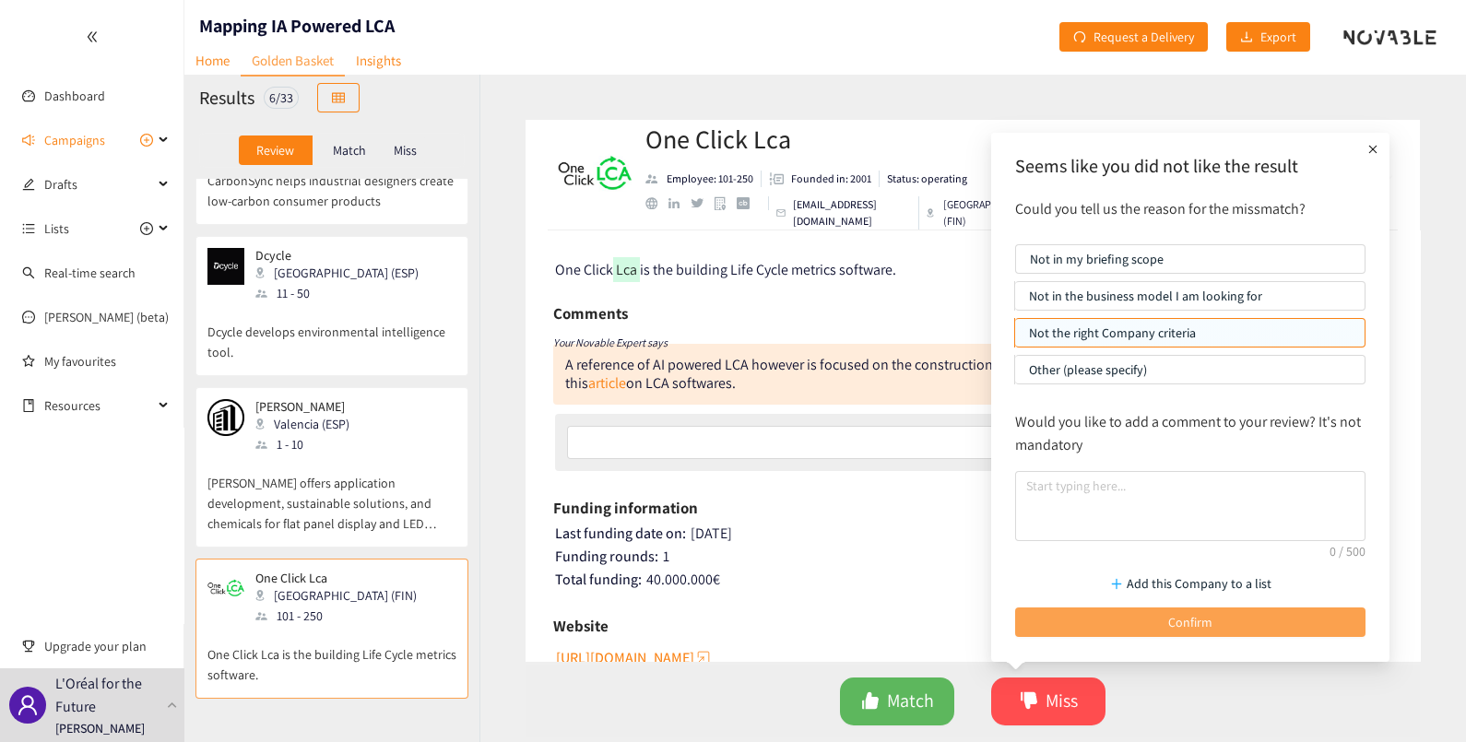
click at [1270, 615] on button "Confirm" at bounding box center [1190, 623] width 350 height 30
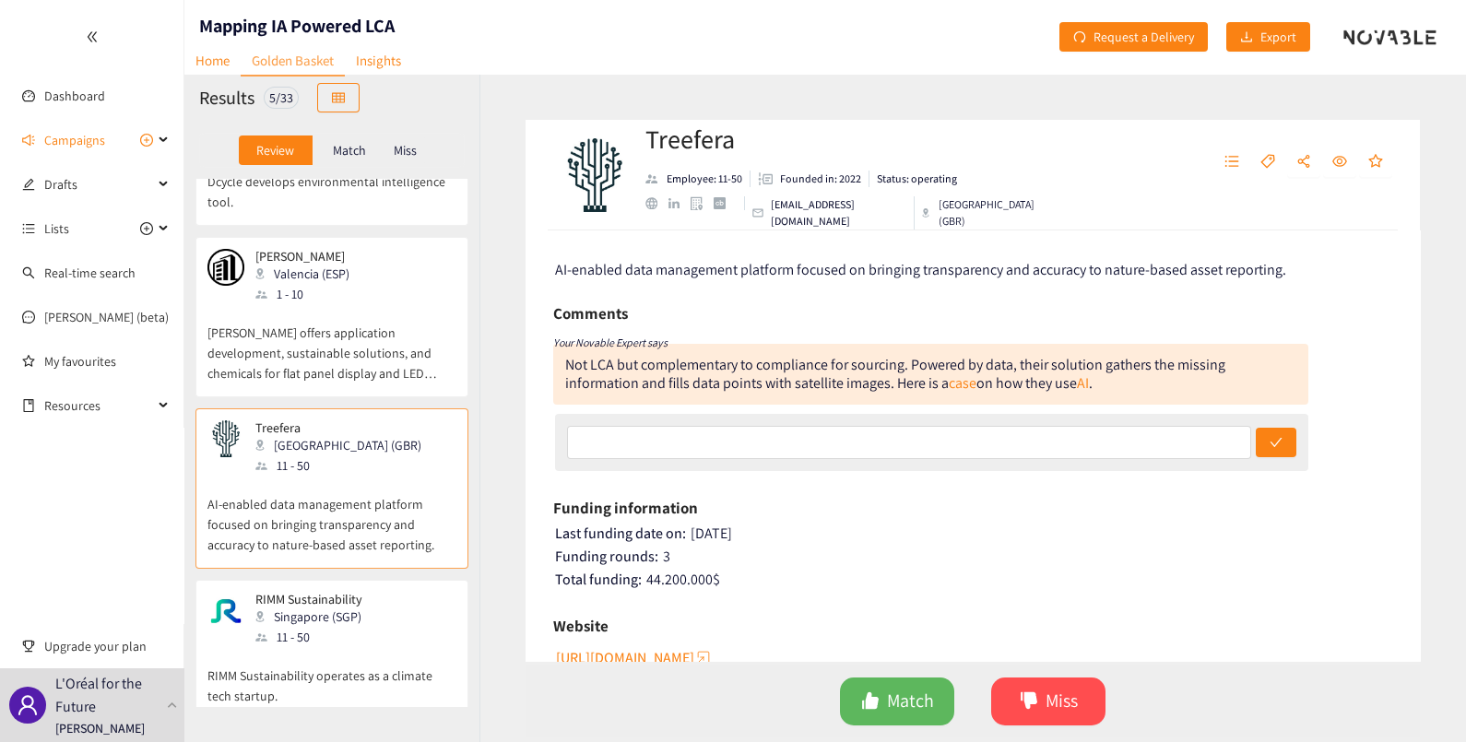
scroll to position [266, 0]
click at [373, 609] on div "RIMM Sustainability [GEOGRAPHIC_DATA] (SGP) 11 - 50" at bounding box center [331, 617] width 249 height 55
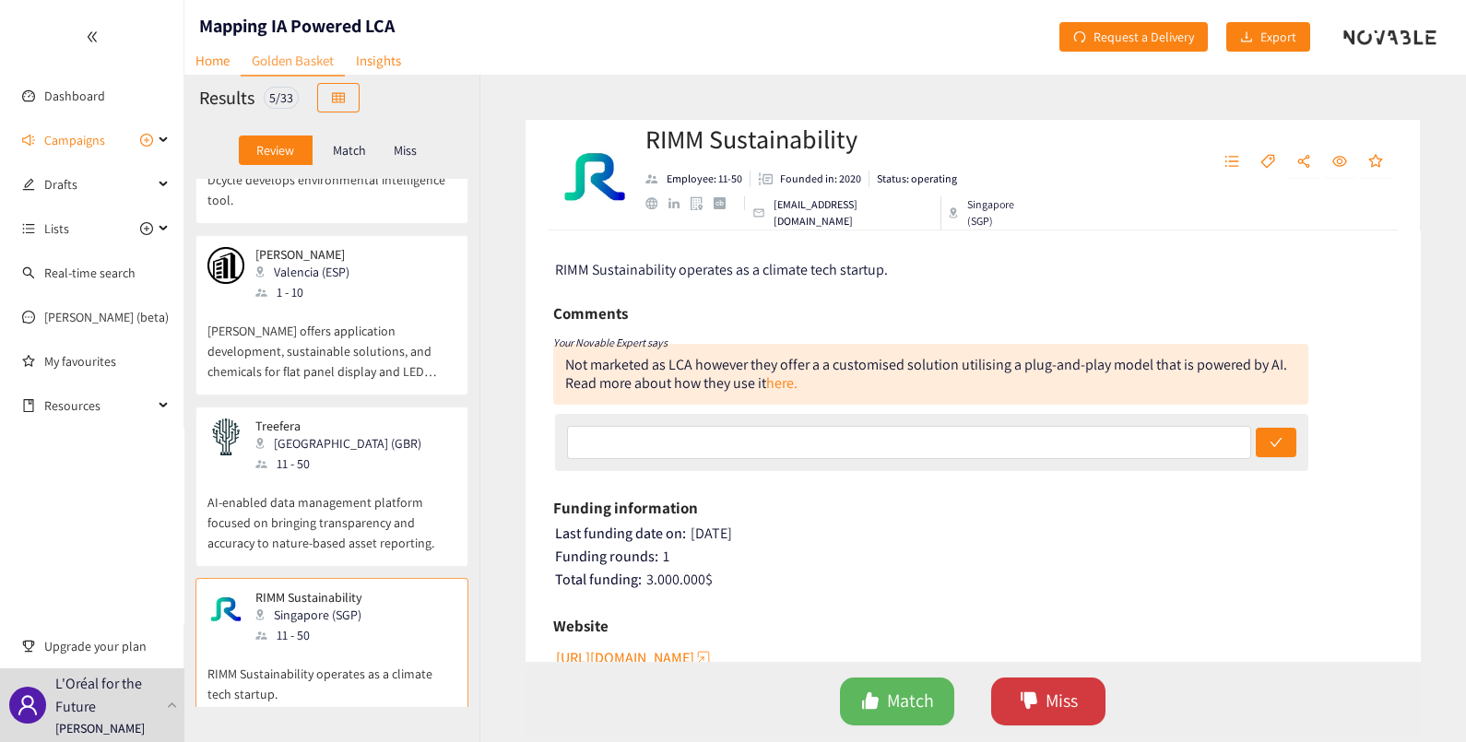
click at [1046, 691] on span "Miss" at bounding box center [1061, 701] width 32 height 29
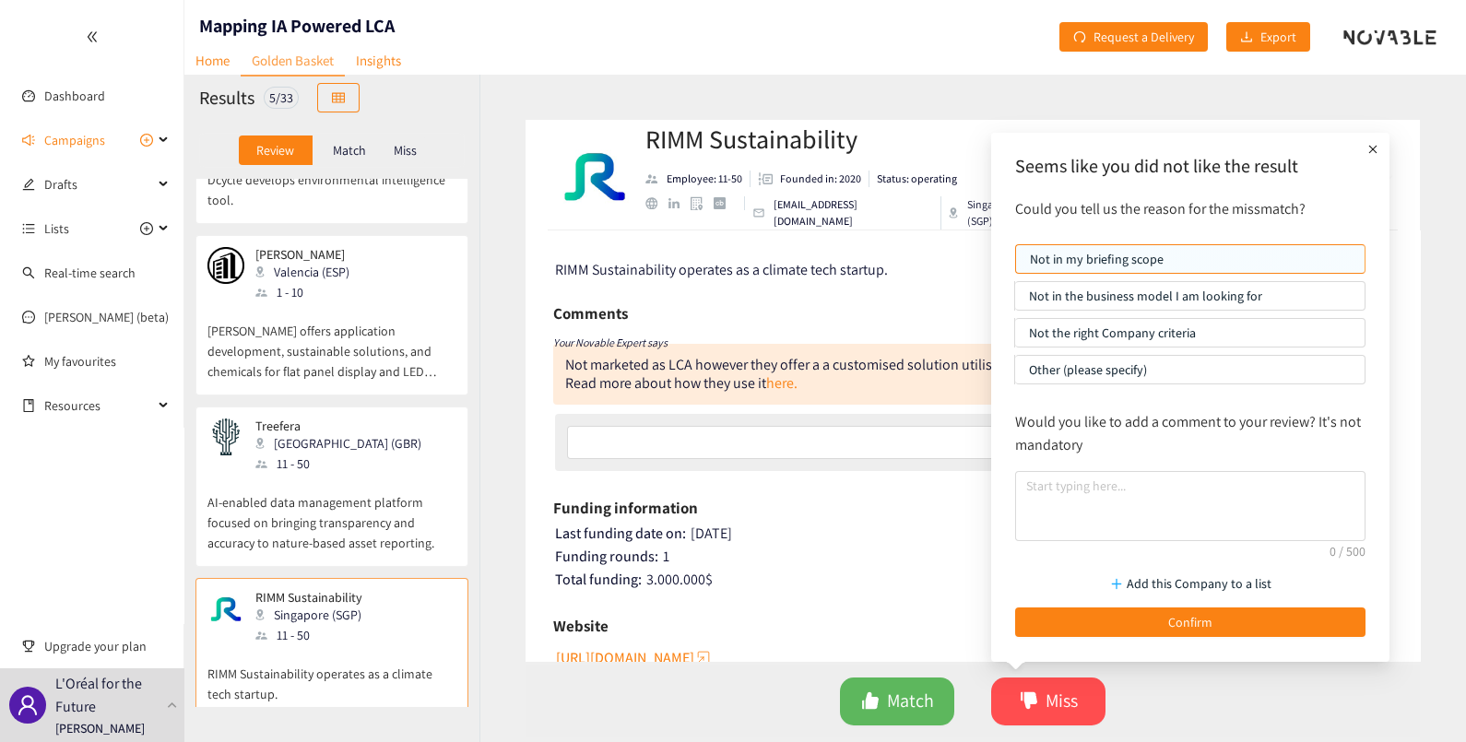
click at [1153, 295] on p "Not in the business model I am looking for" at bounding box center [1190, 296] width 322 height 28
click at [1015, 301] on input "Not in the business model I am looking for" at bounding box center [1015, 301] width 0 height 0
click at [1139, 322] on p "Not the right Company criteria" at bounding box center [1190, 333] width 322 height 28
click at [1015, 337] on input "Not the right Company criteria" at bounding box center [1015, 337] width 0 height 0
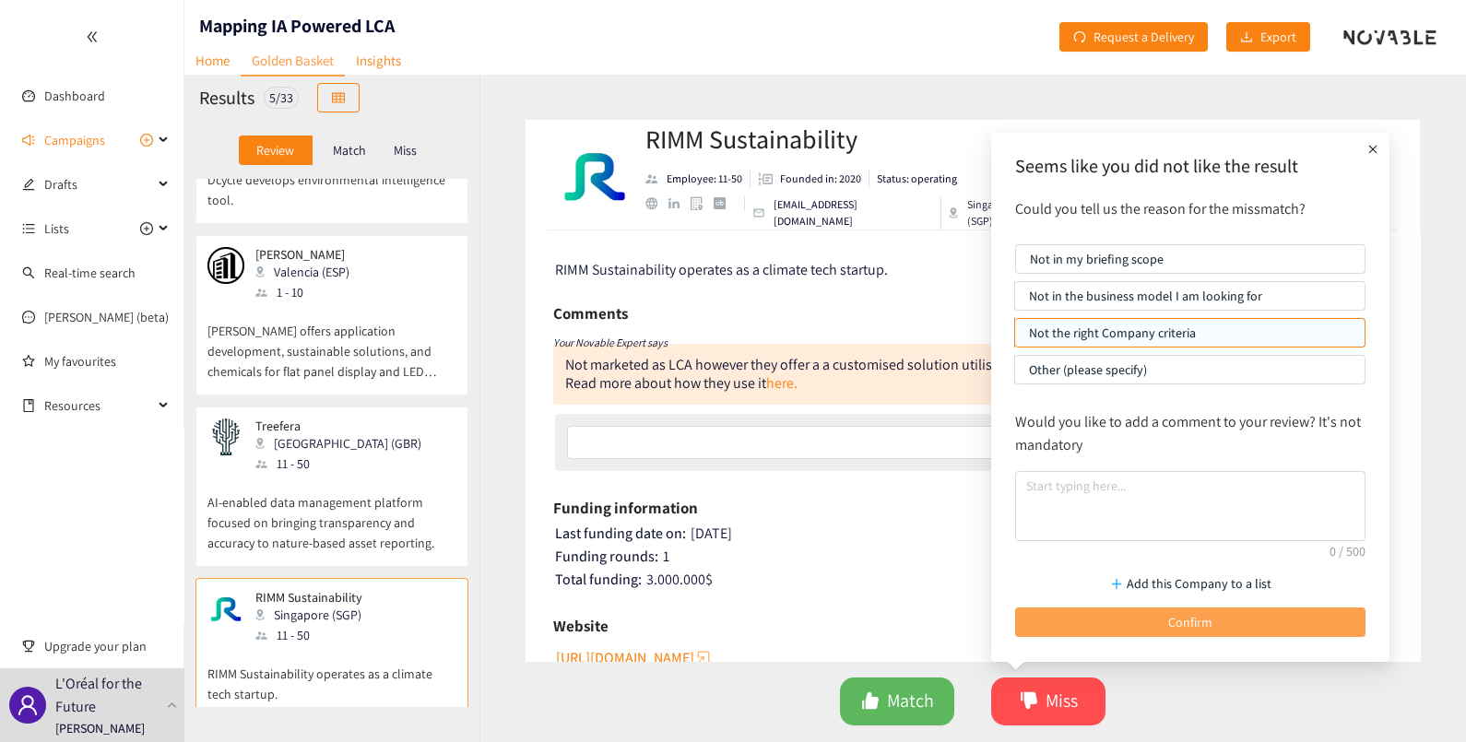
click at [1243, 620] on button "Confirm" at bounding box center [1190, 623] width 350 height 30
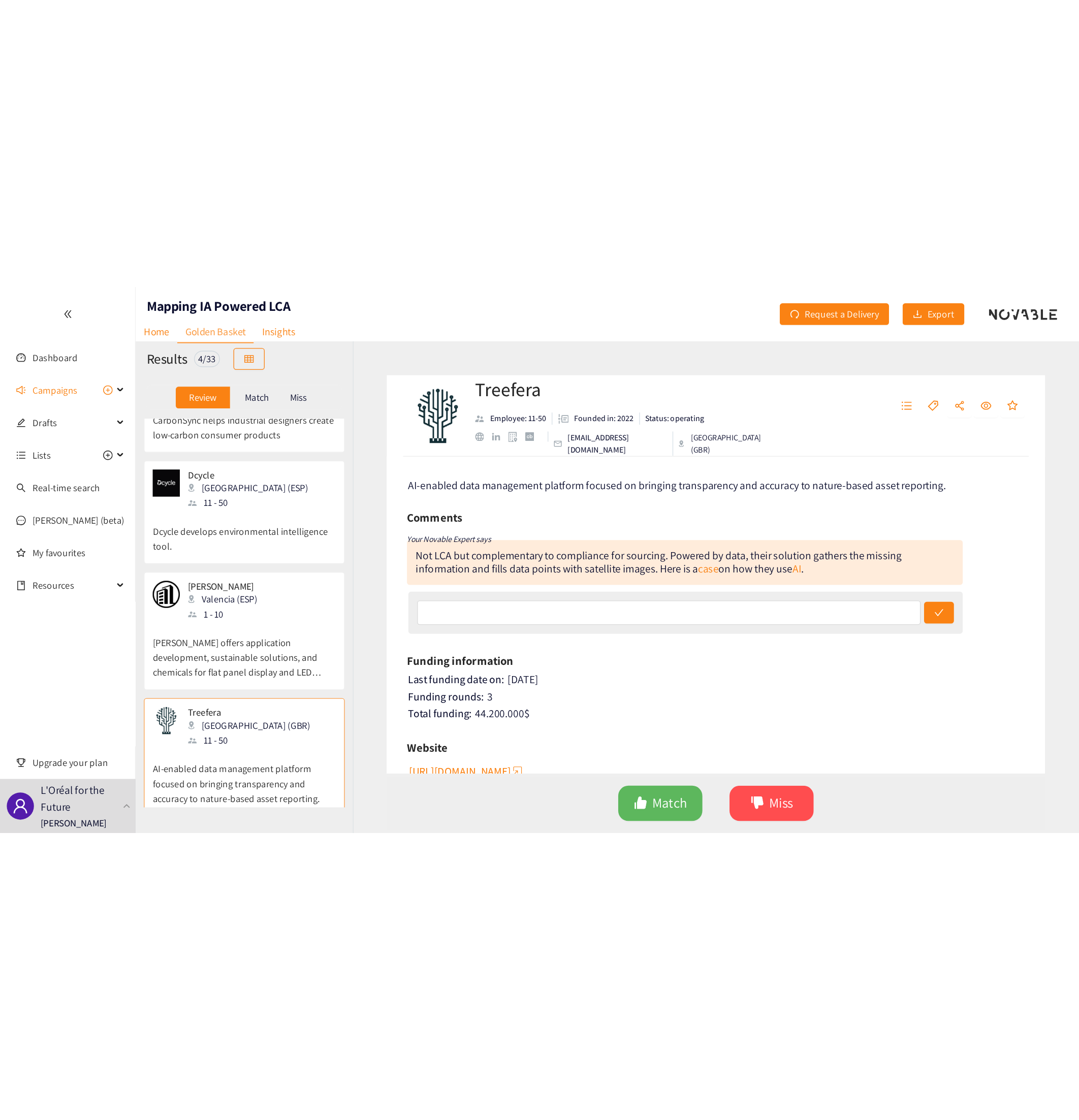
scroll to position [0, 0]
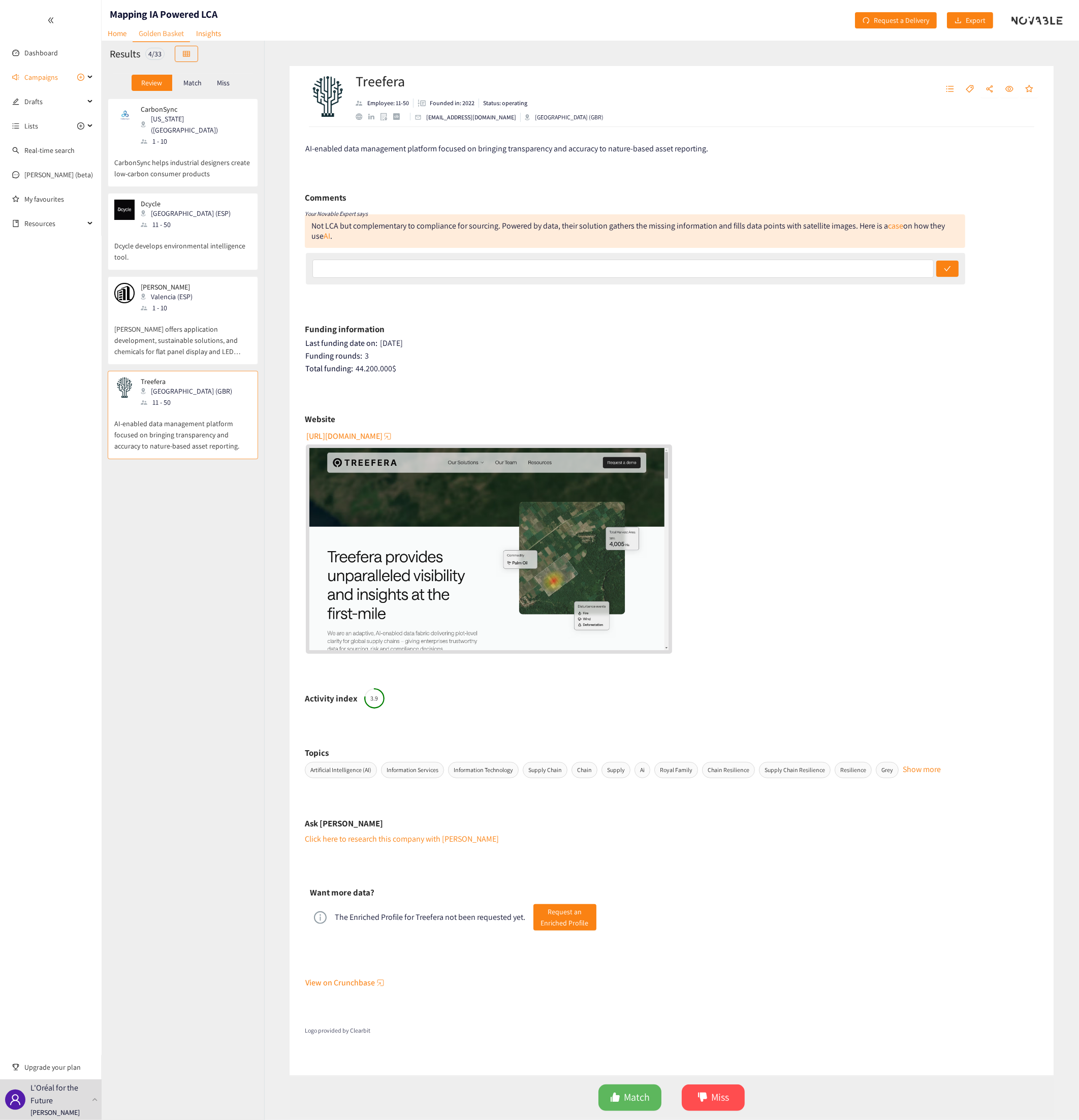
click at [178, 219] on div "11 - 50" at bounding box center [188, 224] width 96 height 11
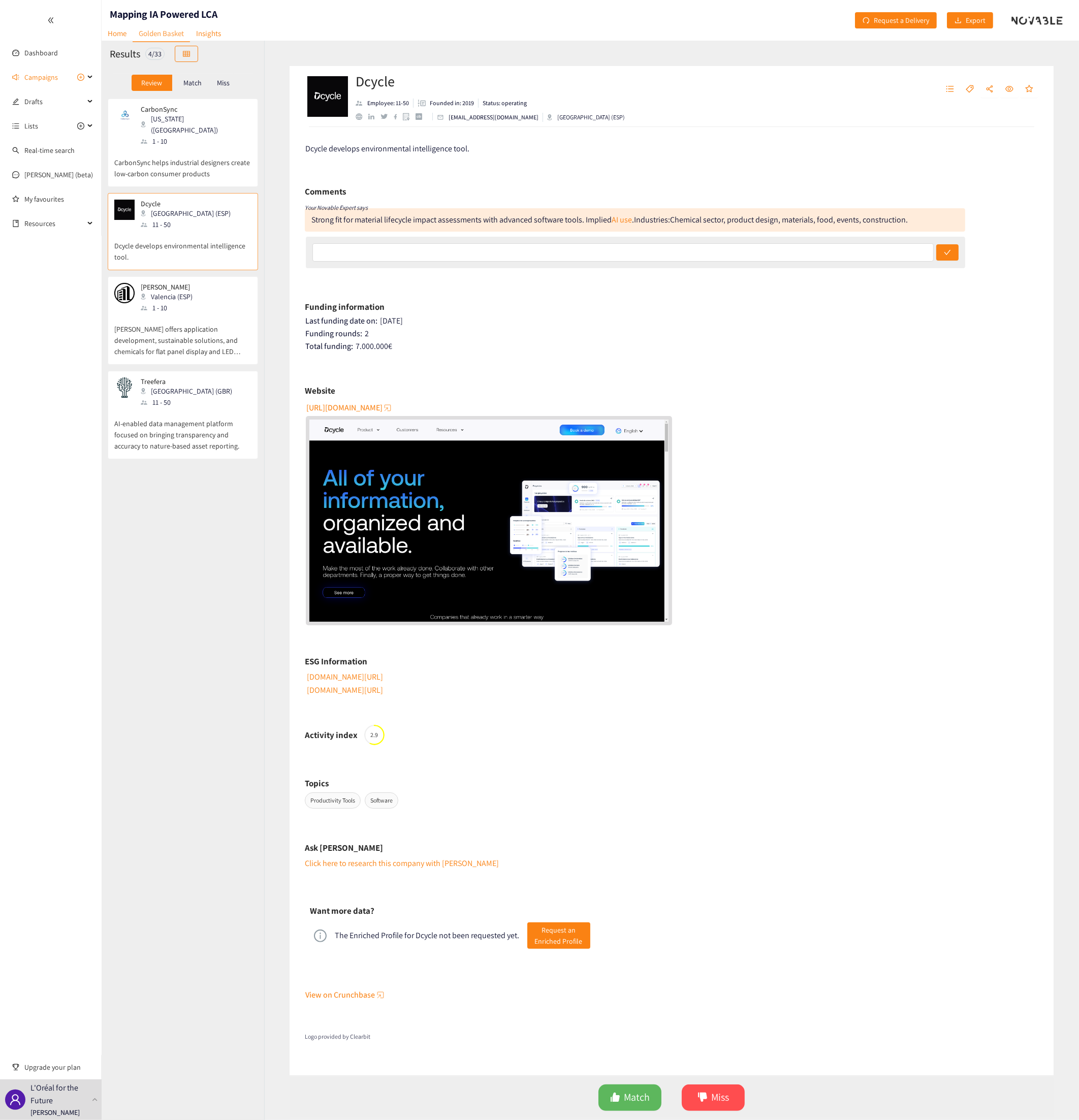
click at [335, 408] on span "[URL][DOMAIN_NAME]" at bounding box center [344, 407] width 76 height 13
click at [155, 408] on p "AI-enabled data management platform focused on bringing transparency and accura…" at bounding box center [182, 429] width 137 height 44
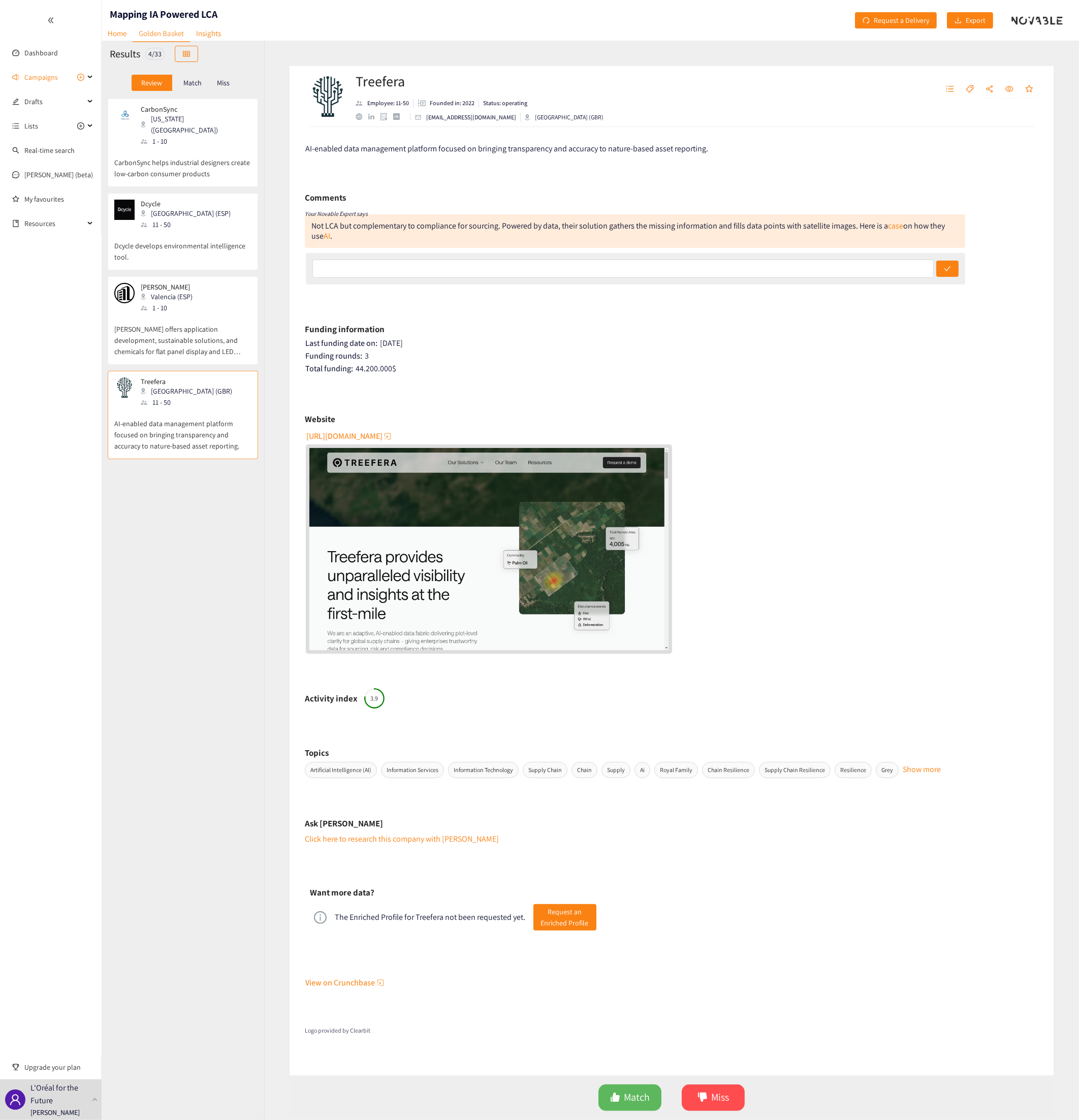
click at [376, 408] on span "[URL][DOMAIN_NAME]" at bounding box center [344, 436] width 76 height 13
click at [176, 136] on div "1 - 10" at bounding box center [195, 141] width 110 height 11
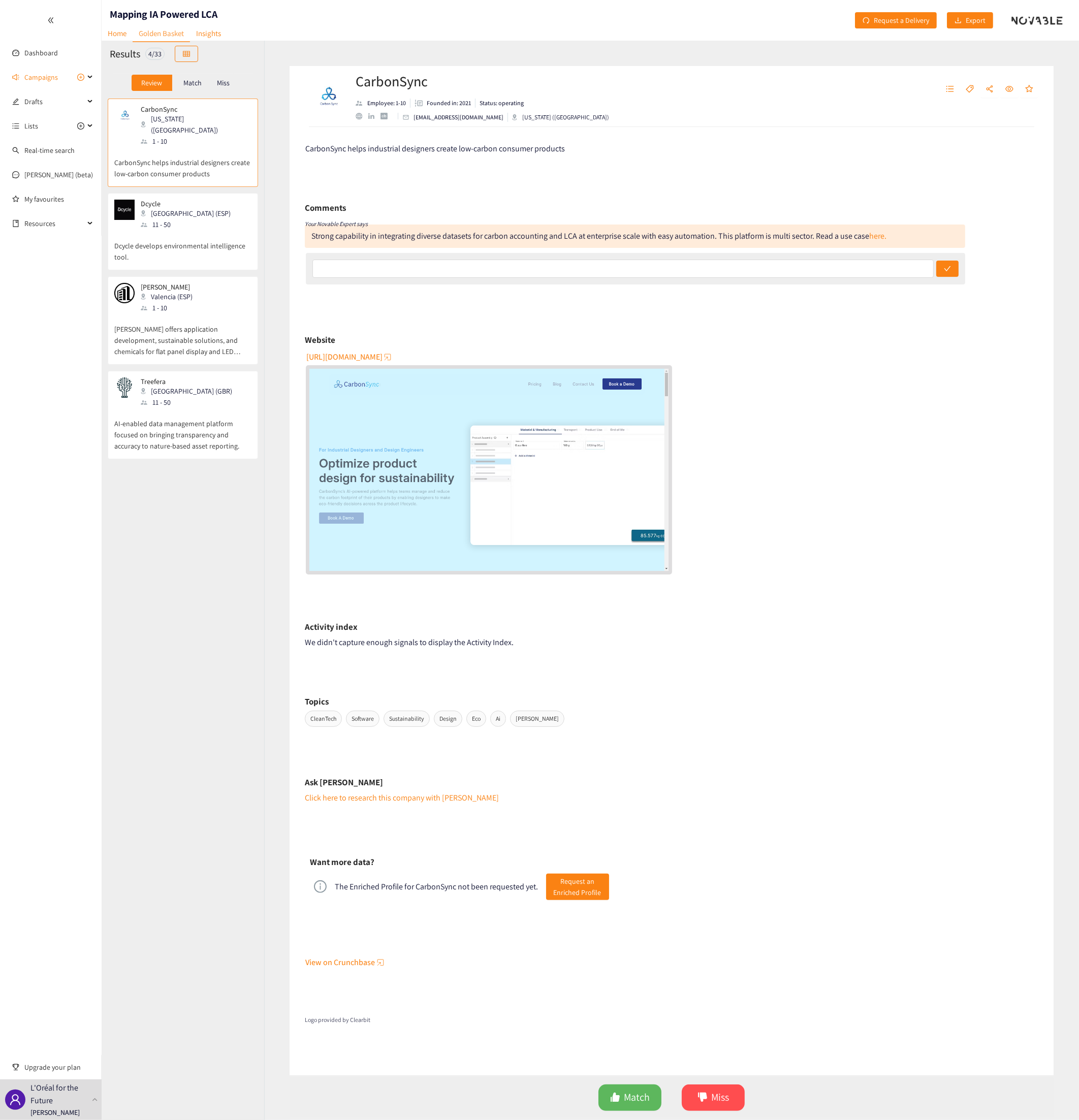
click at [382, 354] on span "[URL][DOMAIN_NAME]" at bounding box center [344, 356] width 76 height 13
drag, startPoint x: 317, startPoint y: 234, endPoint x: 864, endPoint y: 236, distance: 547.0
click at [803, 236] on div "Strong capability in integrating diverse datasets for carbon accounting and LCA…" at bounding box center [599, 236] width 575 height 10
drag, startPoint x: 864, startPoint y: 236, endPoint x: 764, endPoint y: 235, distance: 100.0
copy div "rong capability in integrating diverse datasets for carbon accounting and LCA a…"
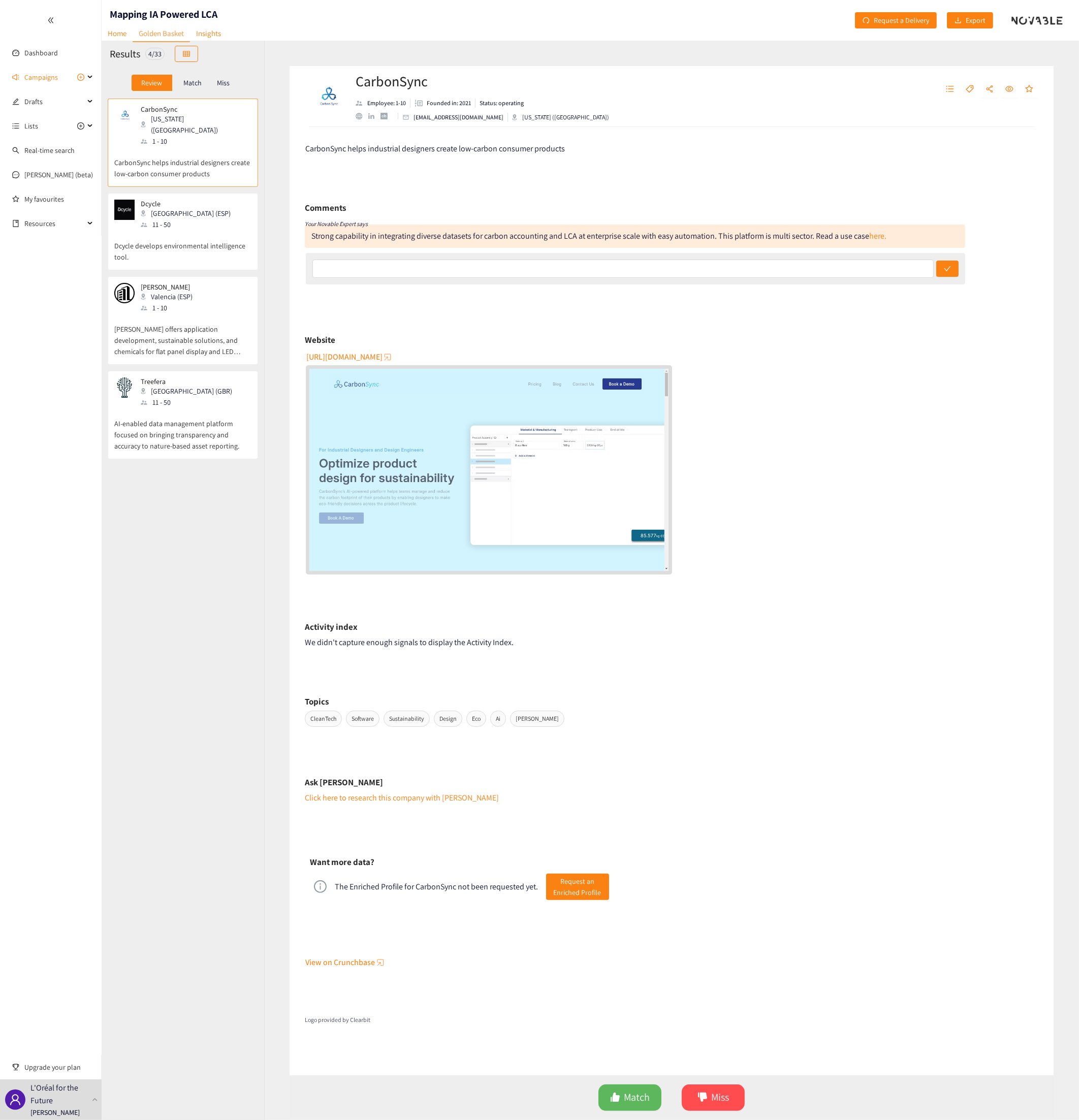
click at [314, 237] on div "Strong capability in integrating diverse datasets for carbon accounting and LCA…" at bounding box center [599, 236] width 575 height 10
drag, startPoint x: 310, startPoint y: 236, endPoint x: 868, endPoint y: 236, distance: 558.0
click at [803, 236] on div "Strong capability in integrating diverse datasets for carbon accounting and LCA…" at bounding box center [635, 236] width 661 height 23
drag, startPoint x: 868, startPoint y: 236, endPoint x: 846, endPoint y: 237, distance: 22.0
copy div "Strong capability in integrating diverse datasets for carbon accounting and LCA…"
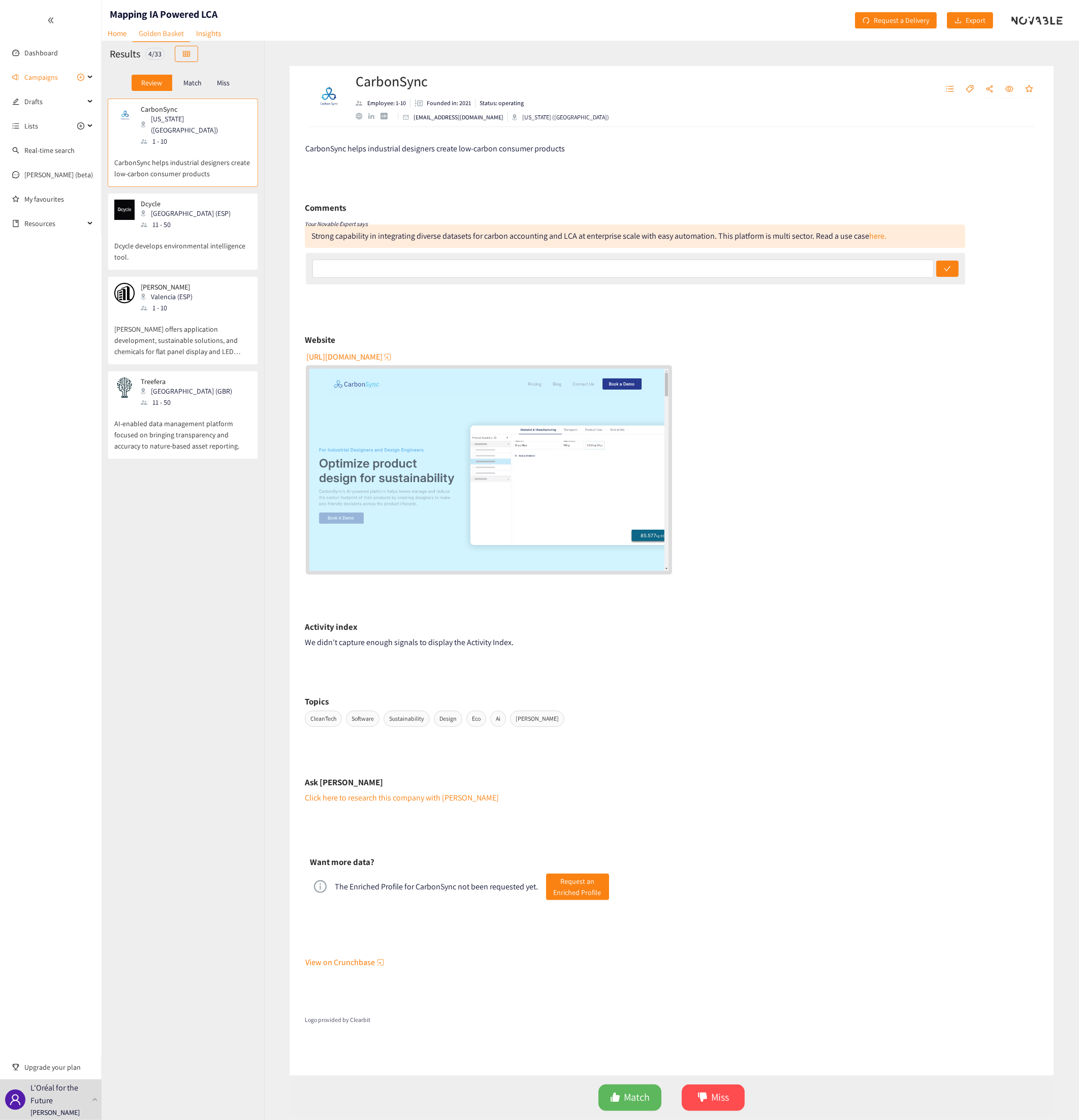
click at [442, 249] on div "Comments Your Novable Expert says Strong capability in integrating diverse data…" at bounding box center [635, 261] width 661 height 122
click at [200, 204] on div "Dcycle [GEOGRAPHIC_DATA] (ESP) 11 - 50" at bounding box center [182, 214] width 137 height 30
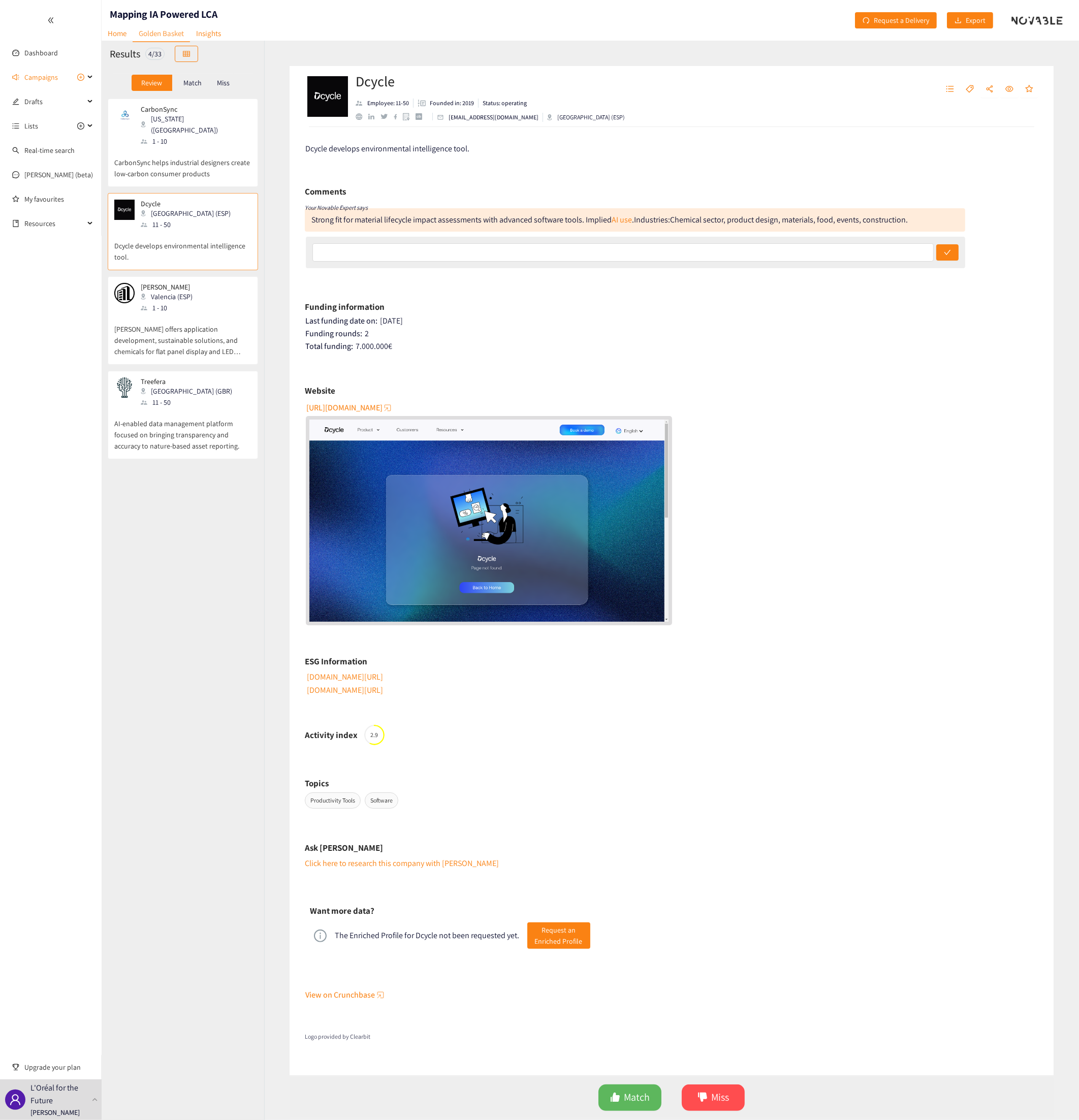
click at [365, 408] on span "[URL][DOMAIN_NAME]" at bounding box center [344, 407] width 76 height 13
click at [185, 315] on p "[PERSON_NAME] offers application development, sustainable solutions, and chemic…" at bounding box center [182, 335] width 137 height 44
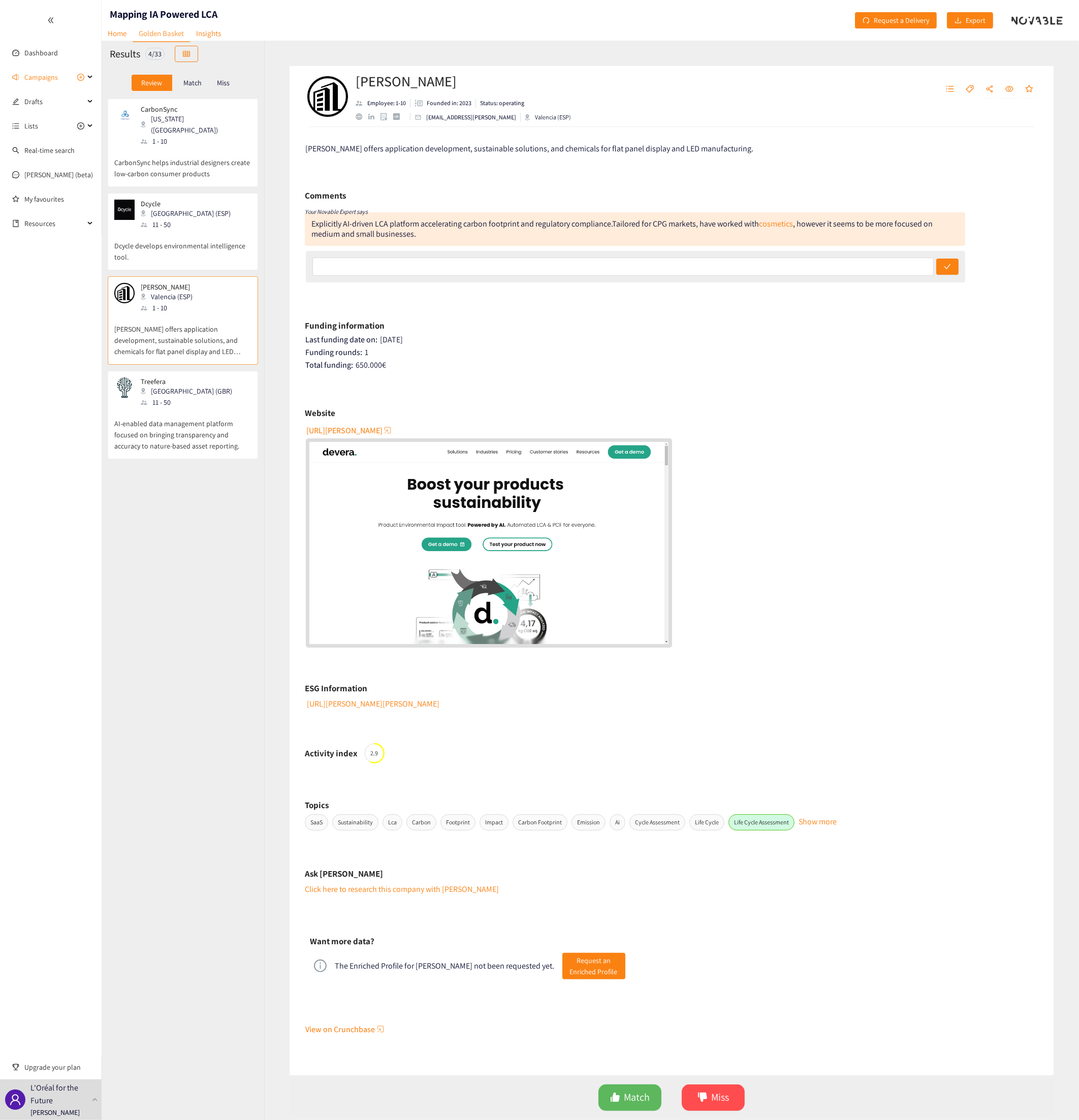
click at [190, 313] on p "[PERSON_NAME] offers application development, sustainable solutions, and chemic…" at bounding box center [182, 335] width 137 height 44
click at [335, 408] on span "[URL][PERSON_NAME]" at bounding box center [344, 430] width 76 height 13
click at [198, 377] on div "Treefera [GEOGRAPHIC_DATA] (GBR) 11 - 50" at bounding box center [182, 392] width 137 height 30
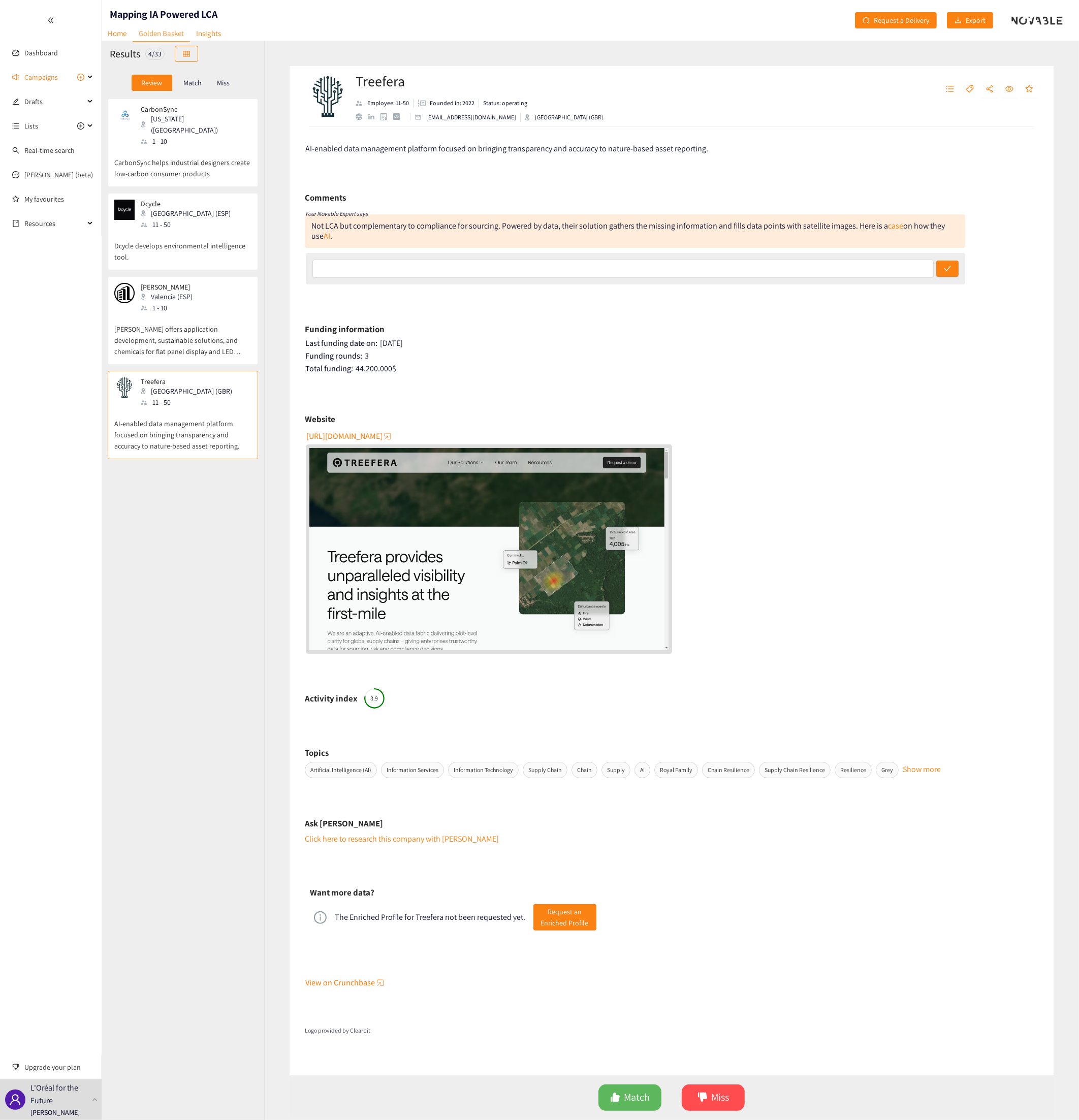
click at [370, 408] on span "[URL][DOMAIN_NAME]" at bounding box center [344, 436] width 76 height 13
click at [214, 408] on div "CarbonSync [US_STATE] ([GEOGRAPHIC_DATA]) 1 - 10 CarbonSync helps industrial de…" at bounding box center [182, 599] width 163 height 1002
click at [193, 77] on div "Match" at bounding box center [193, 83] width 41 height 17
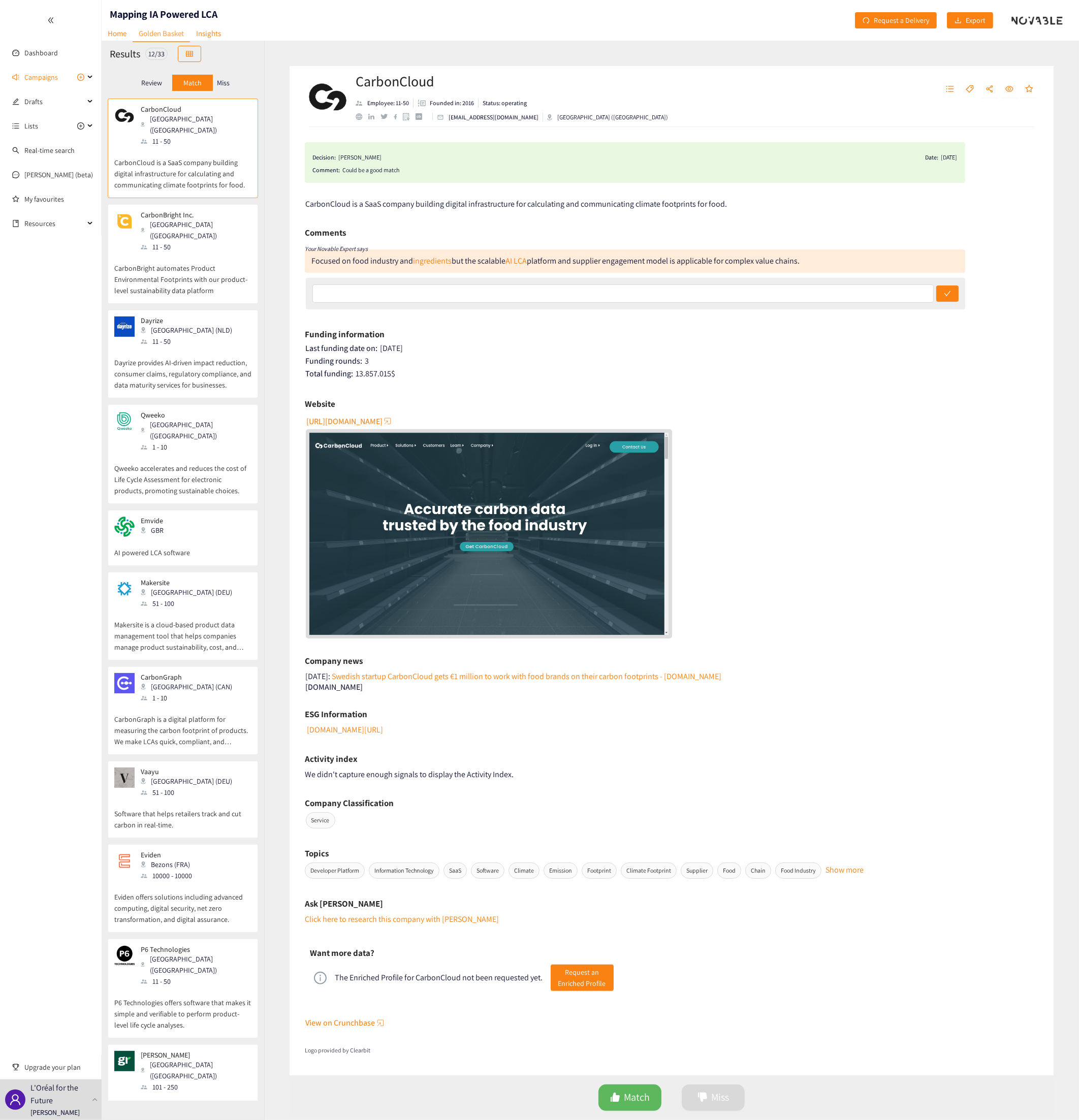
click at [144, 83] on p "Review" at bounding box center [152, 83] width 21 height 8
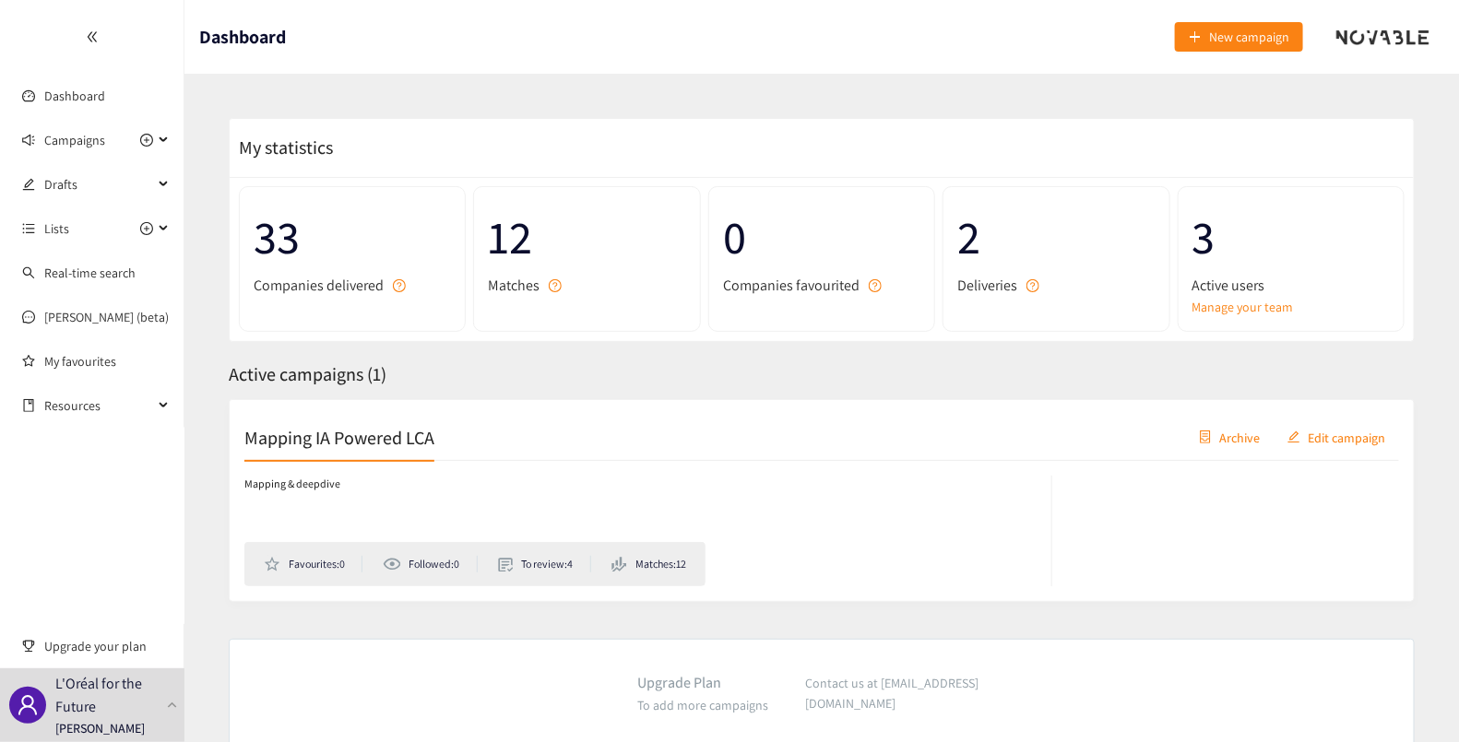
drag, startPoint x: 0, startPoint y: 0, endPoint x: 1108, endPoint y: 661, distance: 1290.3
click at [79, 136] on span "Campaigns" at bounding box center [74, 140] width 61 height 37
click at [94, 182] on link "Mapping IA Powered LCA" at bounding box center [112, 184] width 136 height 17
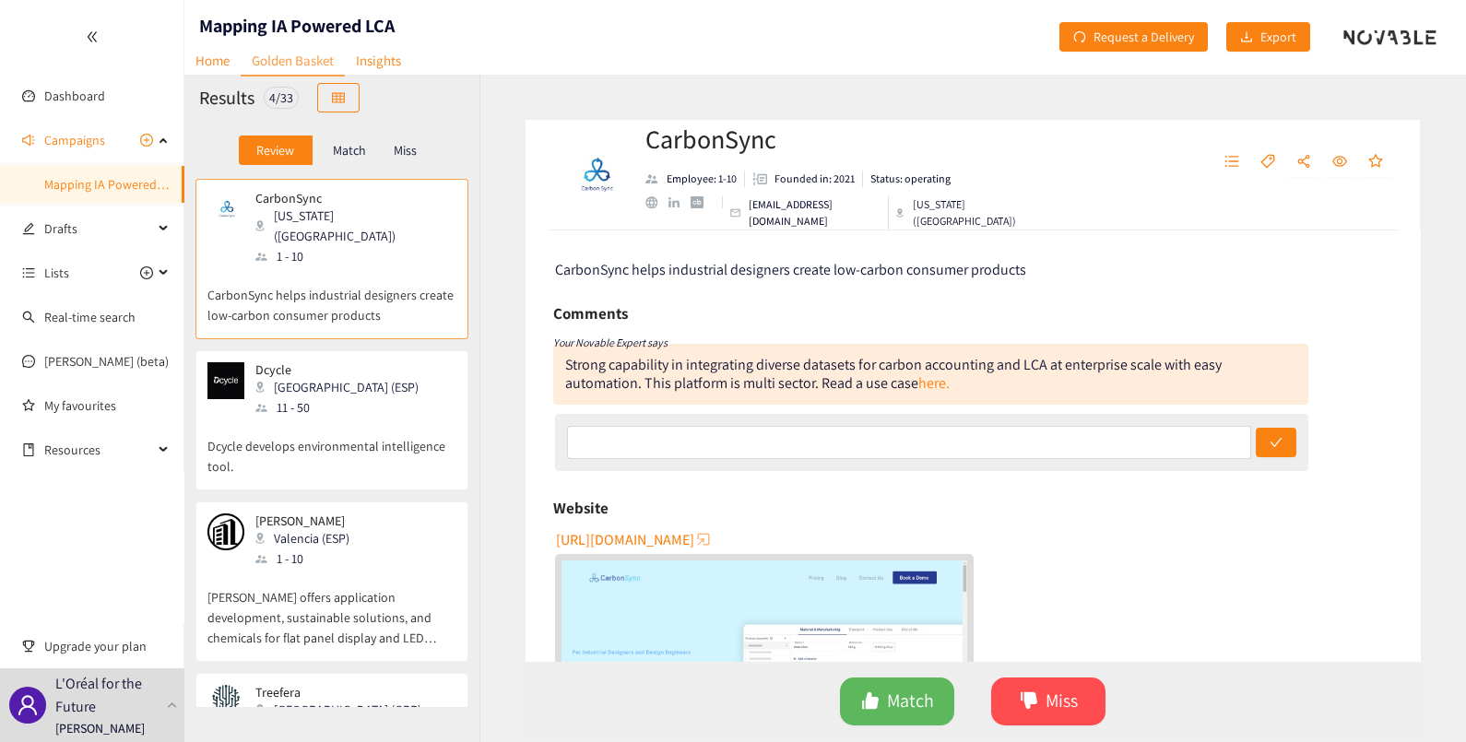
click at [337, 148] on p "Match" at bounding box center [349, 150] width 33 height 15
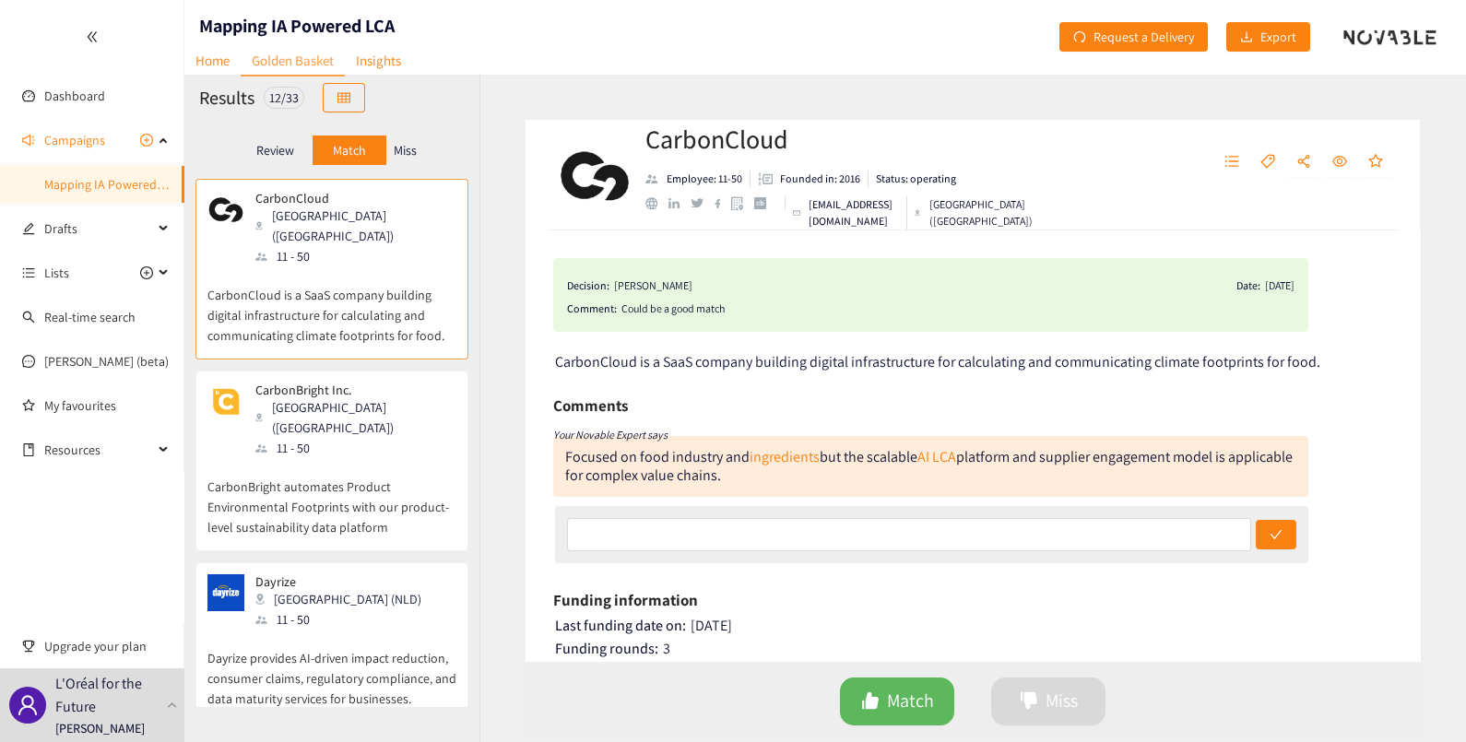
click at [266, 143] on p "Review" at bounding box center [275, 150] width 38 height 15
